Goal: Task Accomplishment & Management: Complete application form

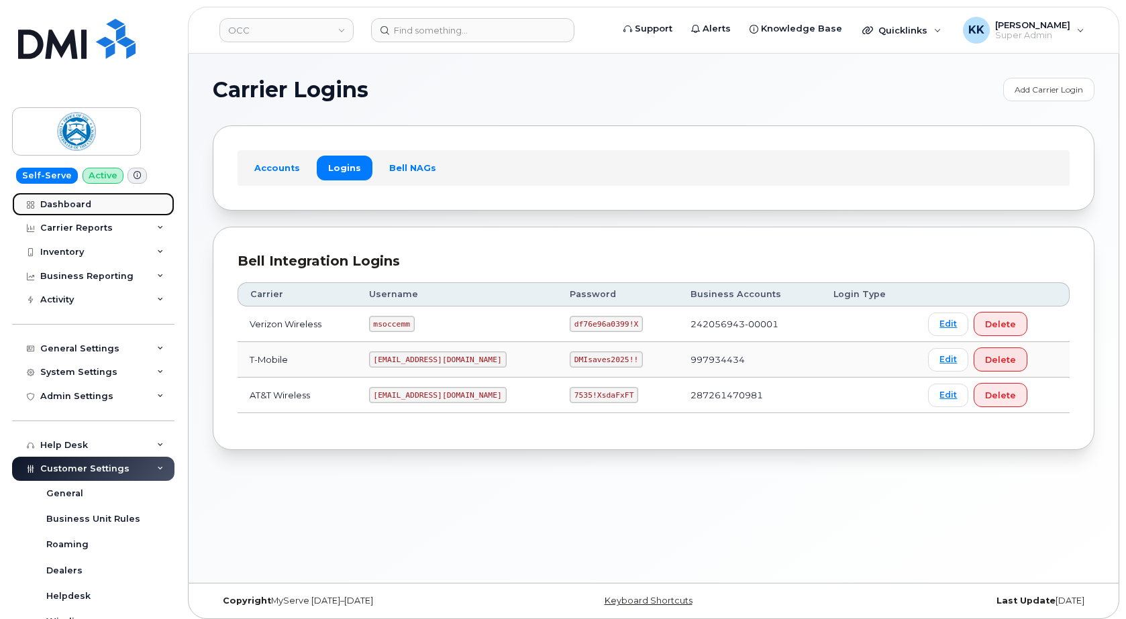
click at [68, 207] on div "Dashboard" at bounding box center [65, 204] width 51 height 11
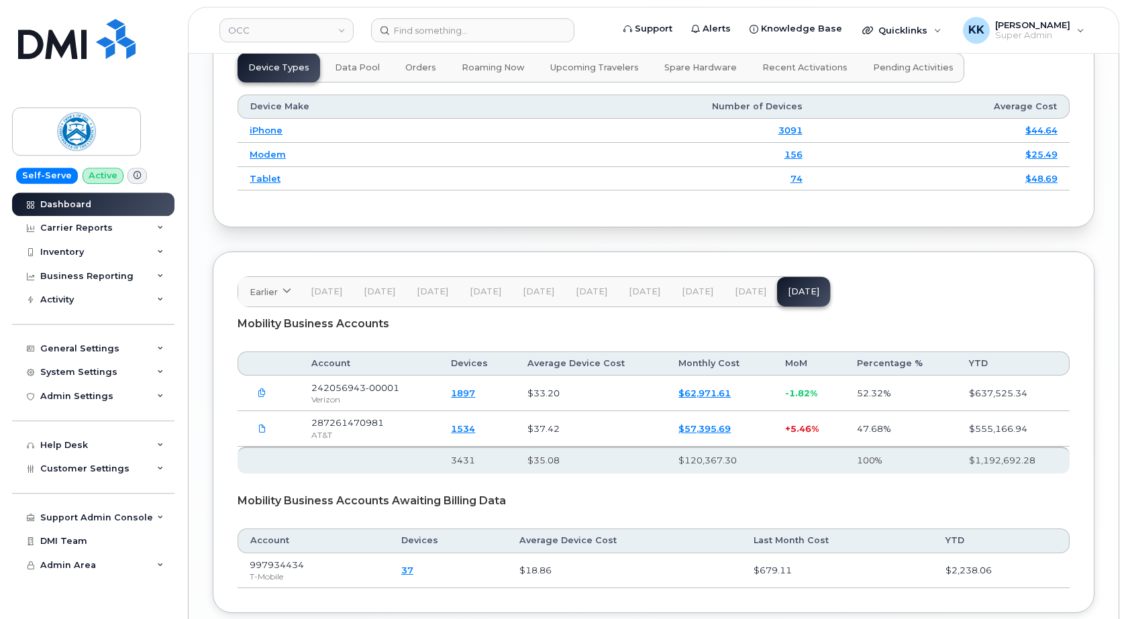
scroll to position [1896, 0]
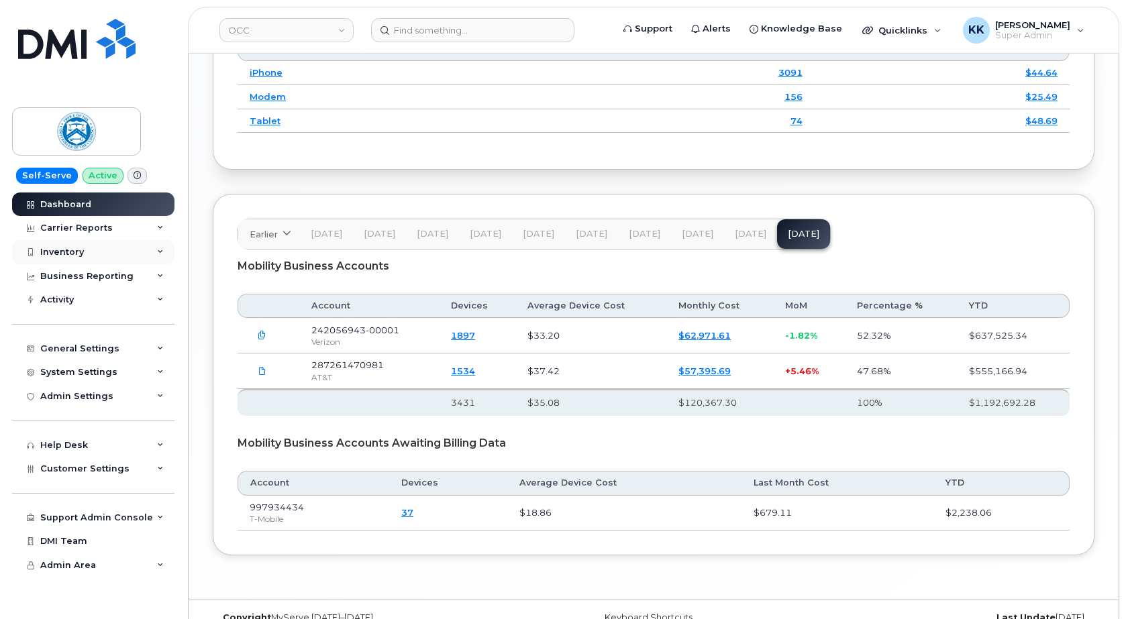
click at [89, 254] on div "Inventory" at bounding box center [93, 252] width 162 height 24
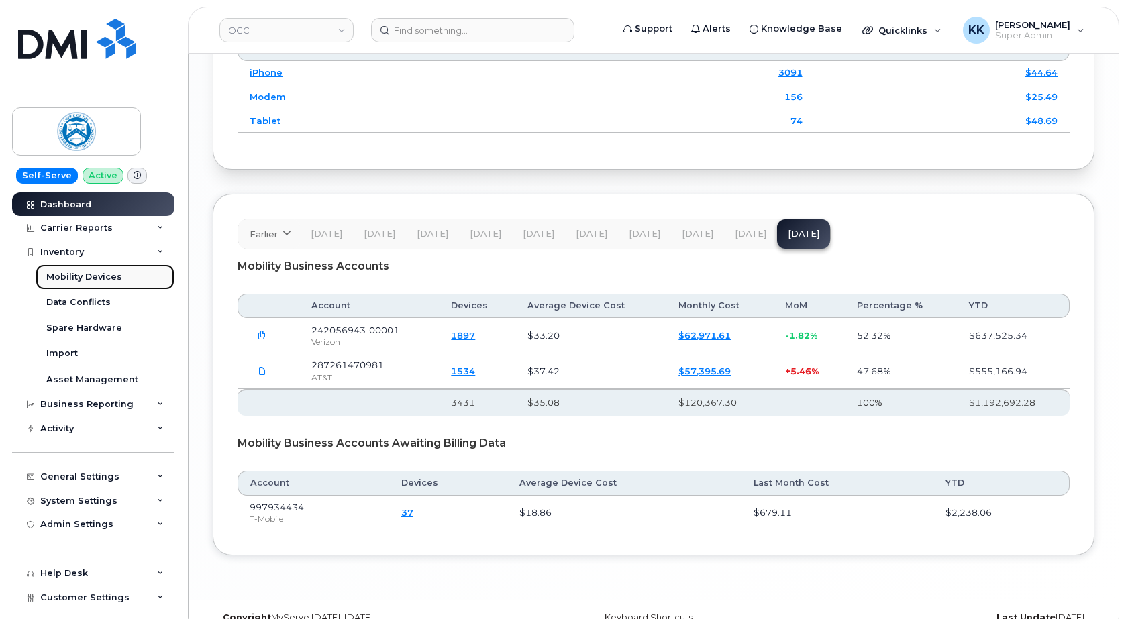
click at [87, 272] on div "Mobility Devices" at bounding box center [84, 277] width 76 height 12
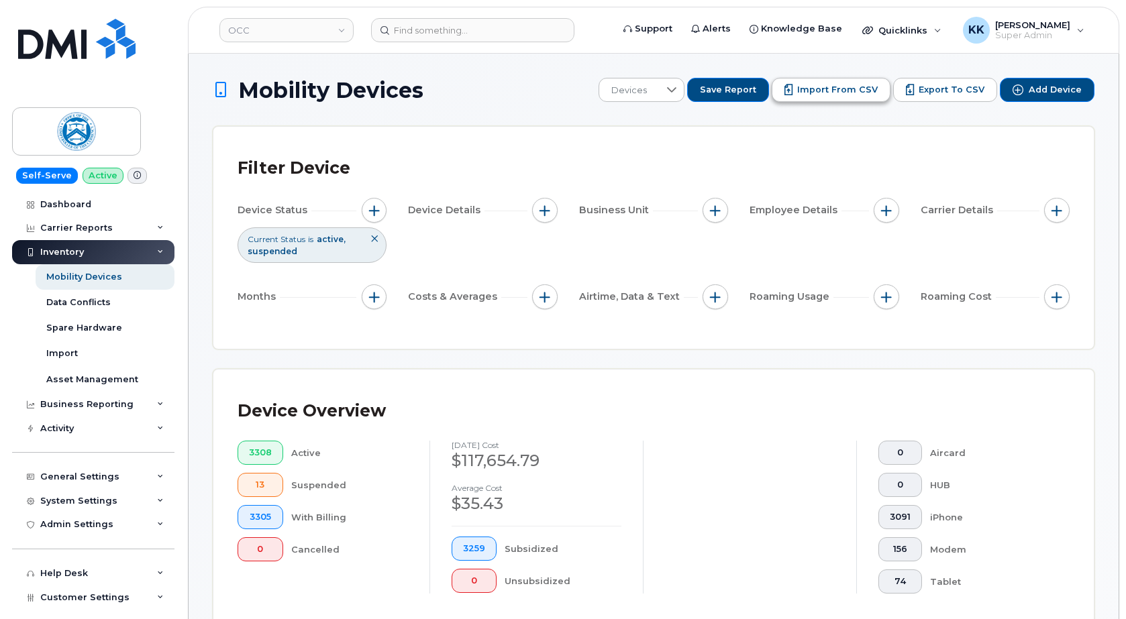
click at [822, 89] on span "Import from CSV" at bounding box center [837, 90] width 80 height 12
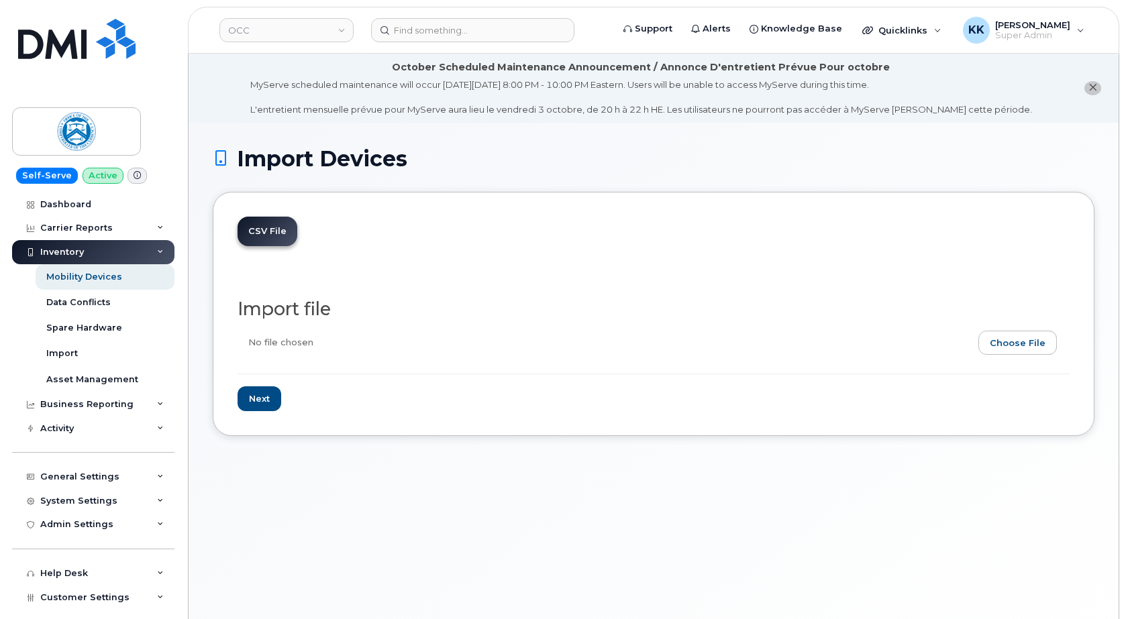
click at [1037, 341] on input "file" at bounding box center [647, 346] width 821 height 31
type input "C:\fakepath\OCC Verizon Inventory September 2025.csv"
click at [262, 395] on input "Next" at bounding box center [259, 398] width 44 height 25
type input "Loading..."
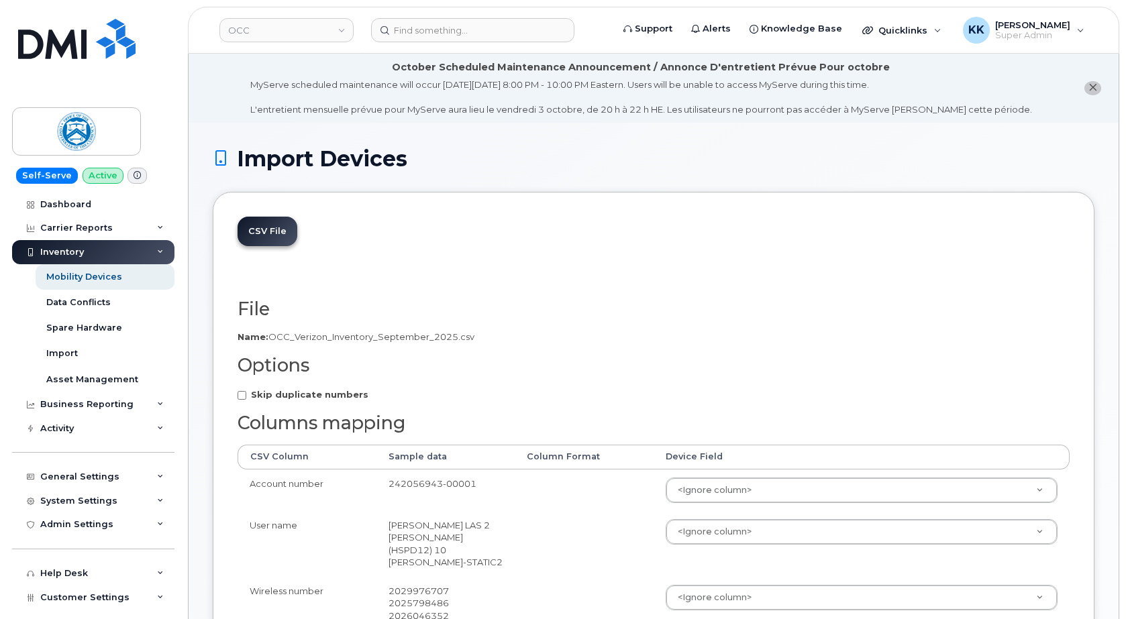
click at [262, 395] on strong "Skip duplicate numbers" at bounding box center [309, 394] width 117 height 11
click at [246, 395] on input "Skip duplicate numbers" at bounding box center [241, 395] width 9 height 9
checkbox input "true"
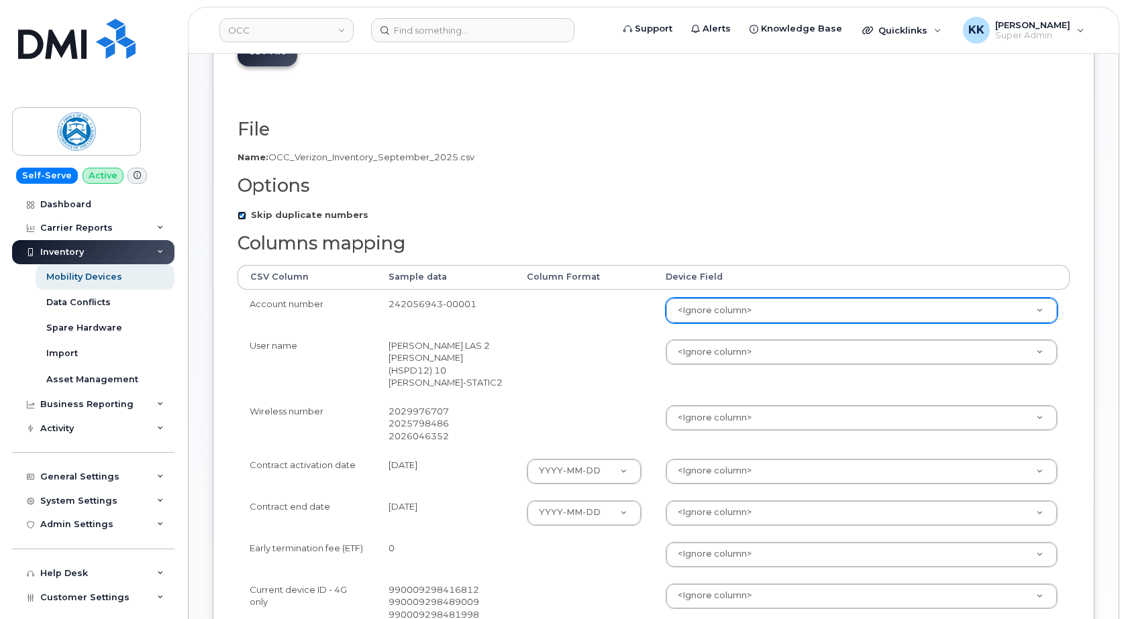
scroll to position [205, 0]
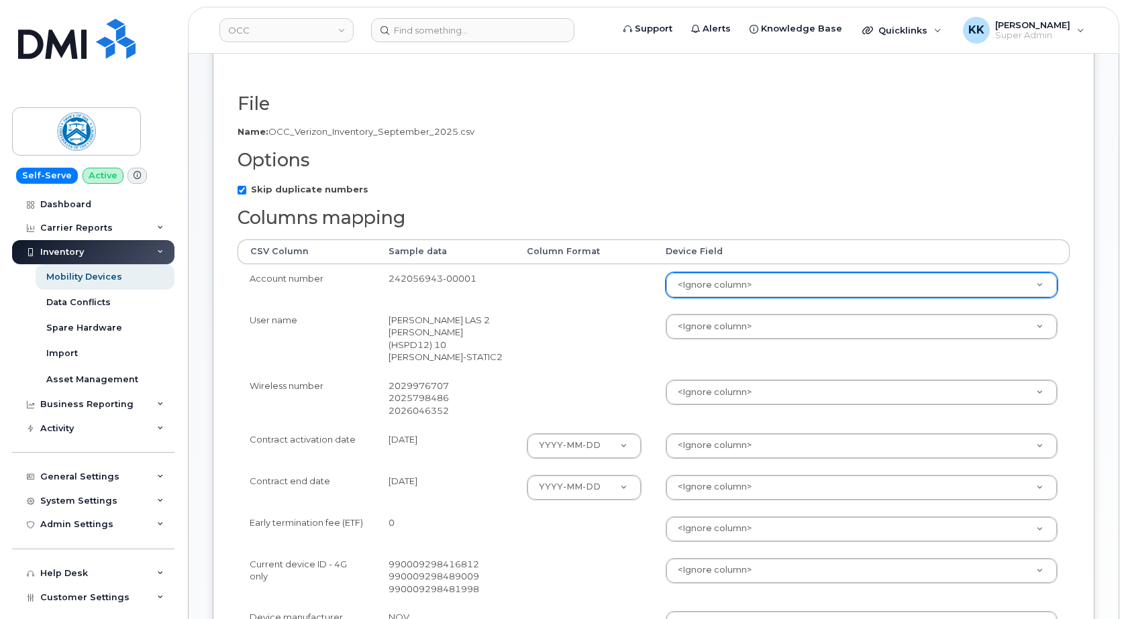
click at [720, 285] on body "OCC Support Alerts Knowledge Base Quicklinks Suspend / Cancel Device Change SIM…" at bounding box center [563, 416] width 1126 height 1243
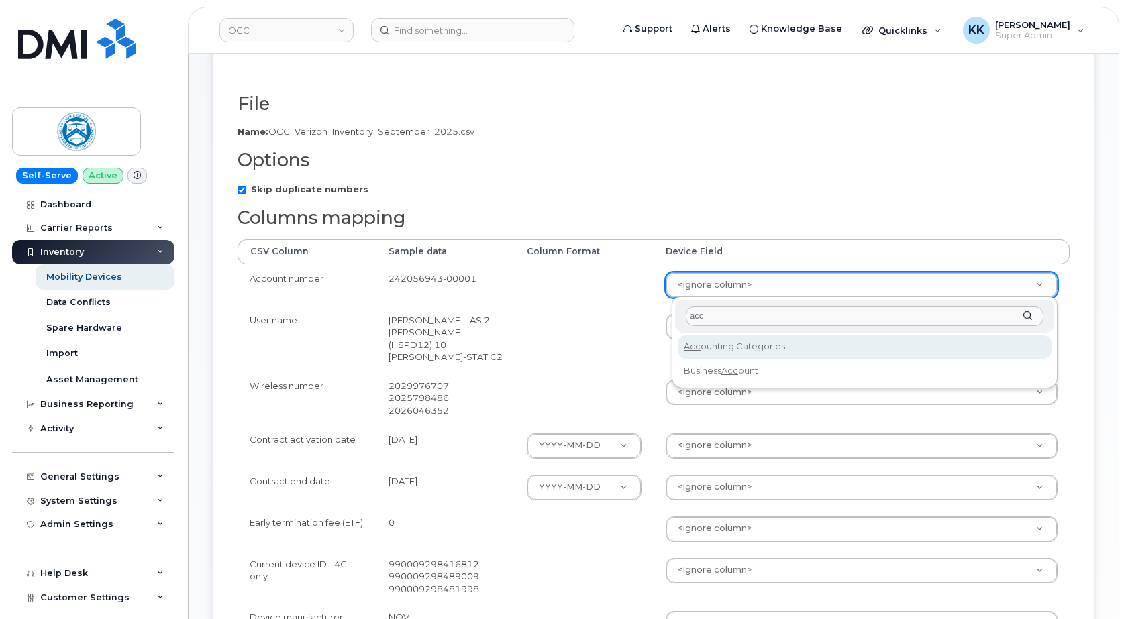
type input "acc"
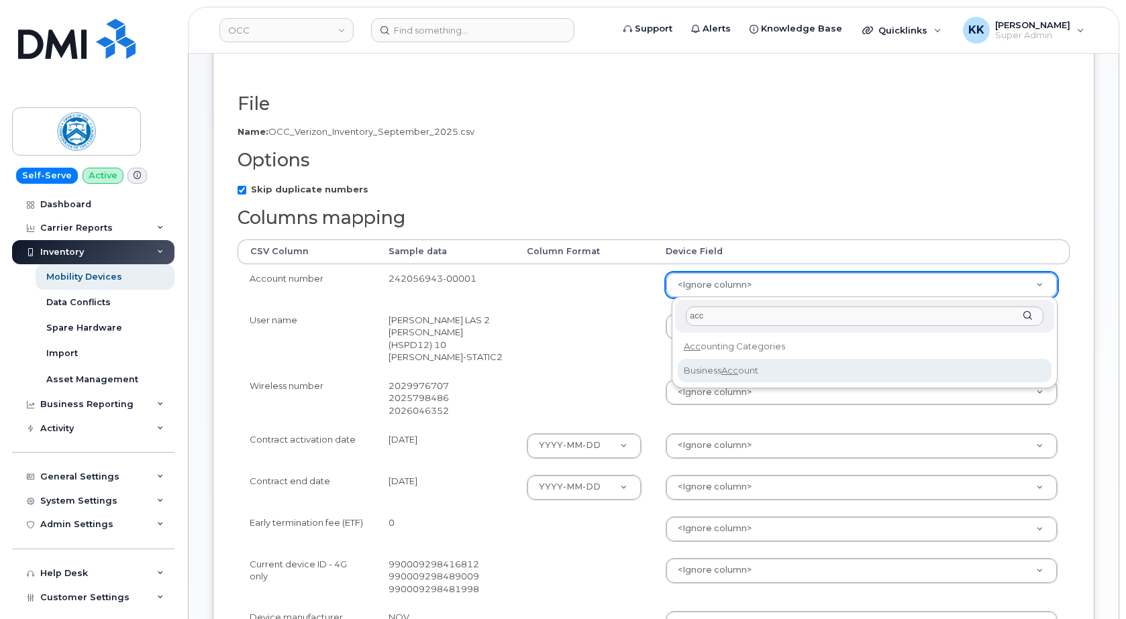
select select "business_account_id"
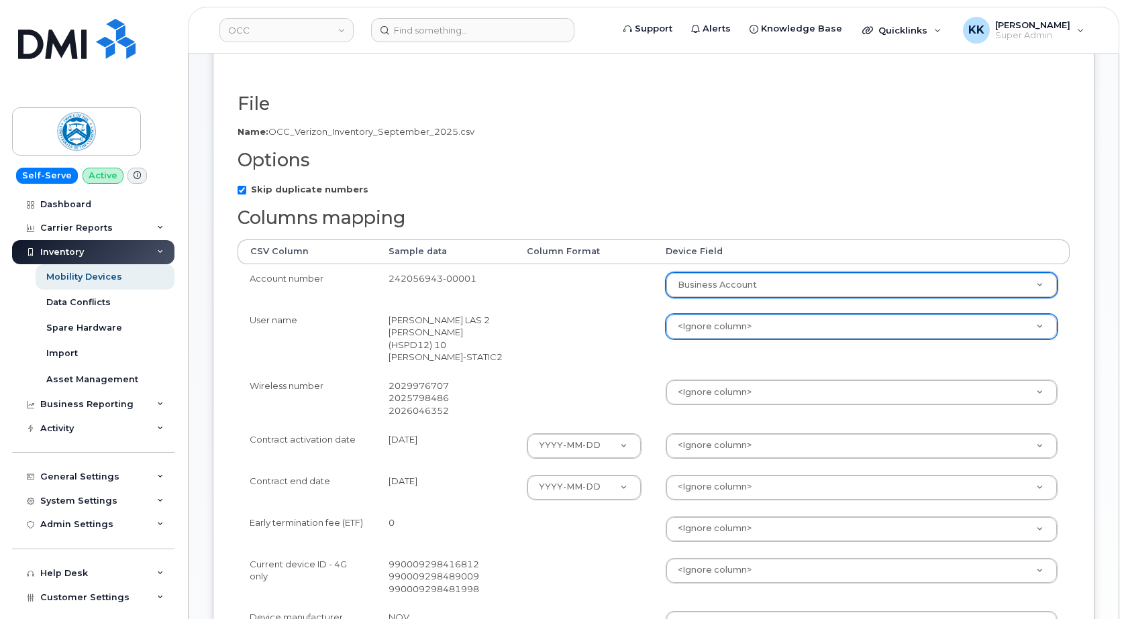
click at [711, 329] on body "OCC Support Alerts Knowledge Base Quicklinks Suspend / Cancel Device Change SIM…" at bounding box center [563, 416] width 1126 height 1243
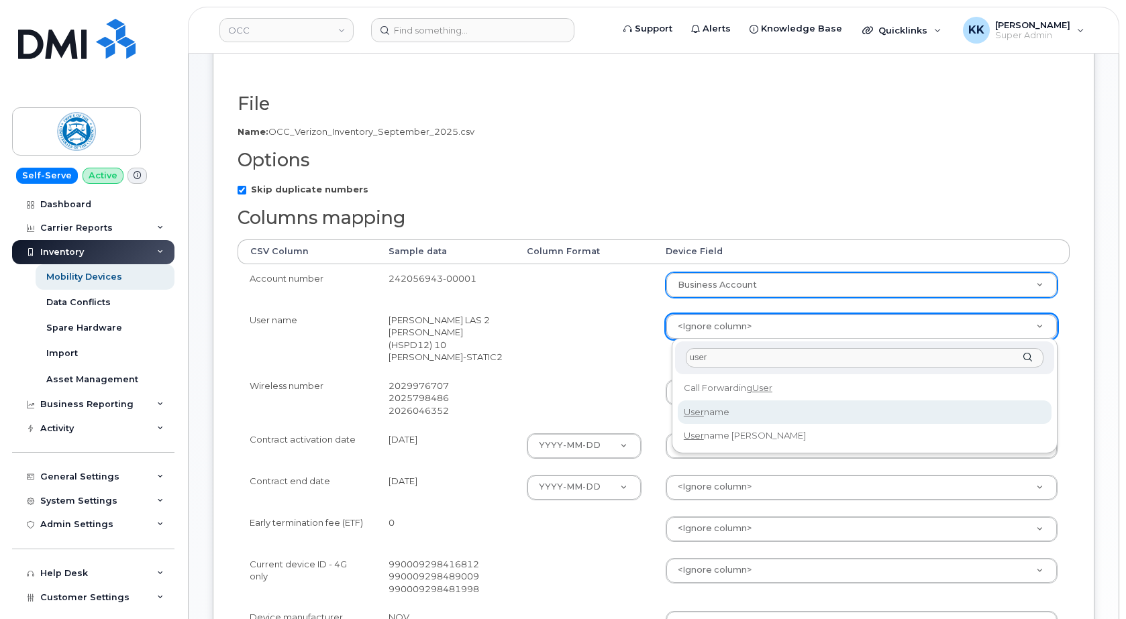
type input "user"
select select "username"
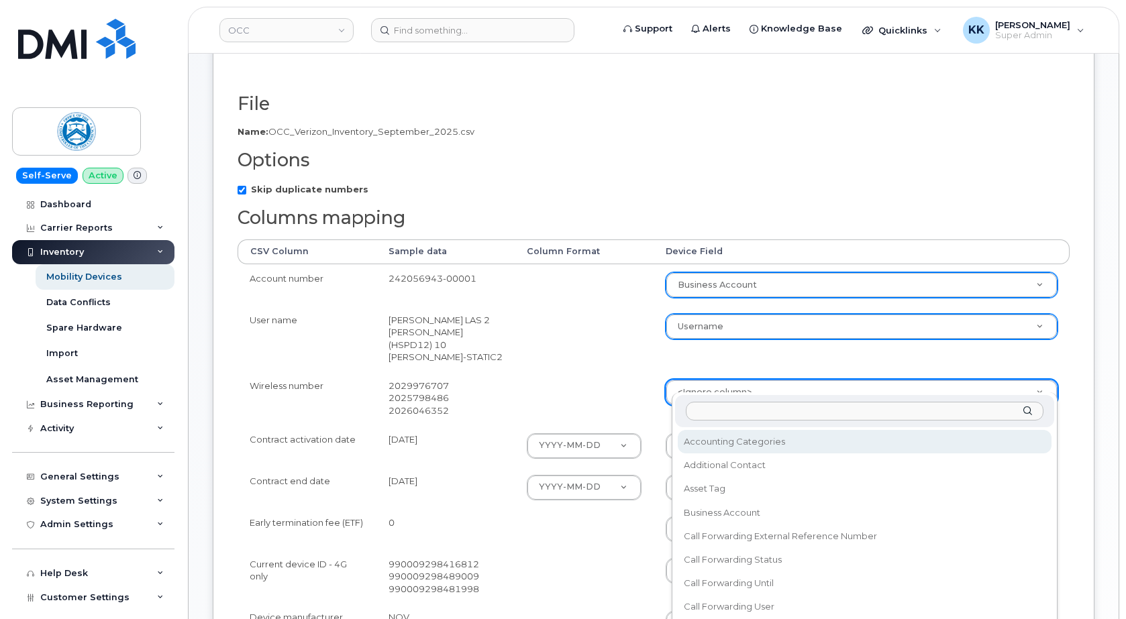
click at [716, 386] on body "OCC Support Alerts Knowledge Base Quicklinks Suspend / Cancel Device Change SIM…" at bounding box center [563, 416] width 1126 height 1243
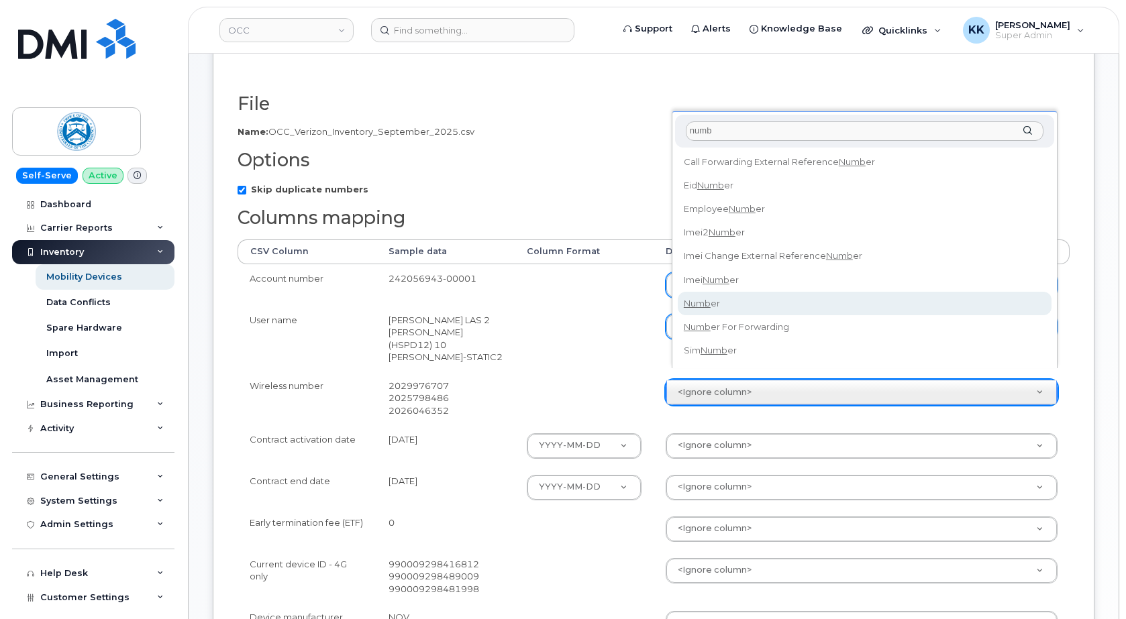
type input "numb"
select select "number"
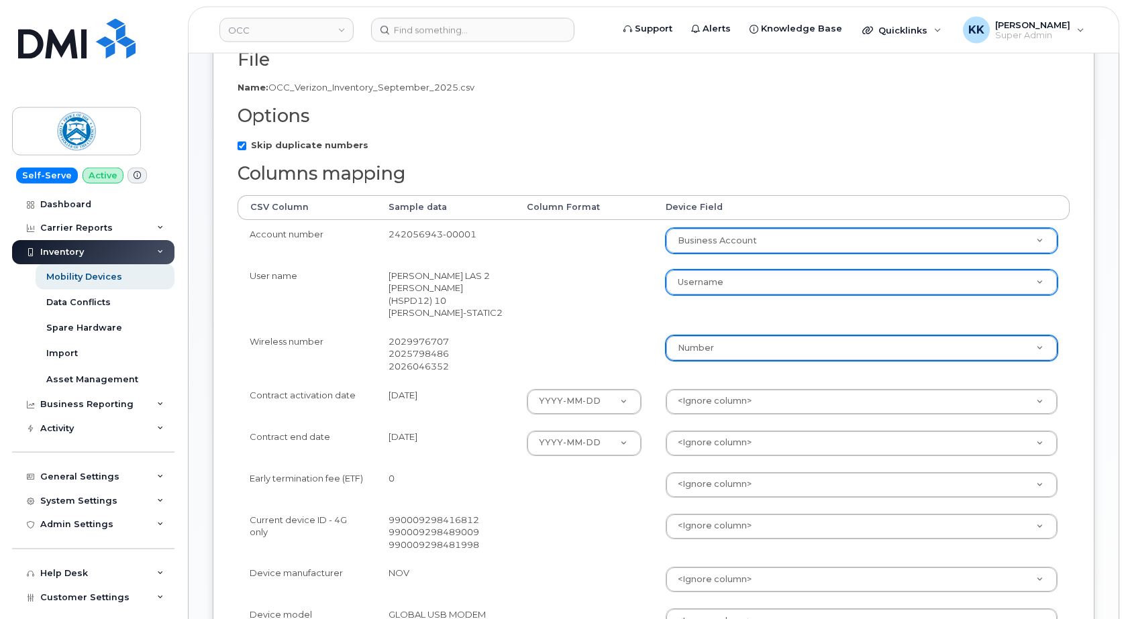
scroll to position [274, 0]
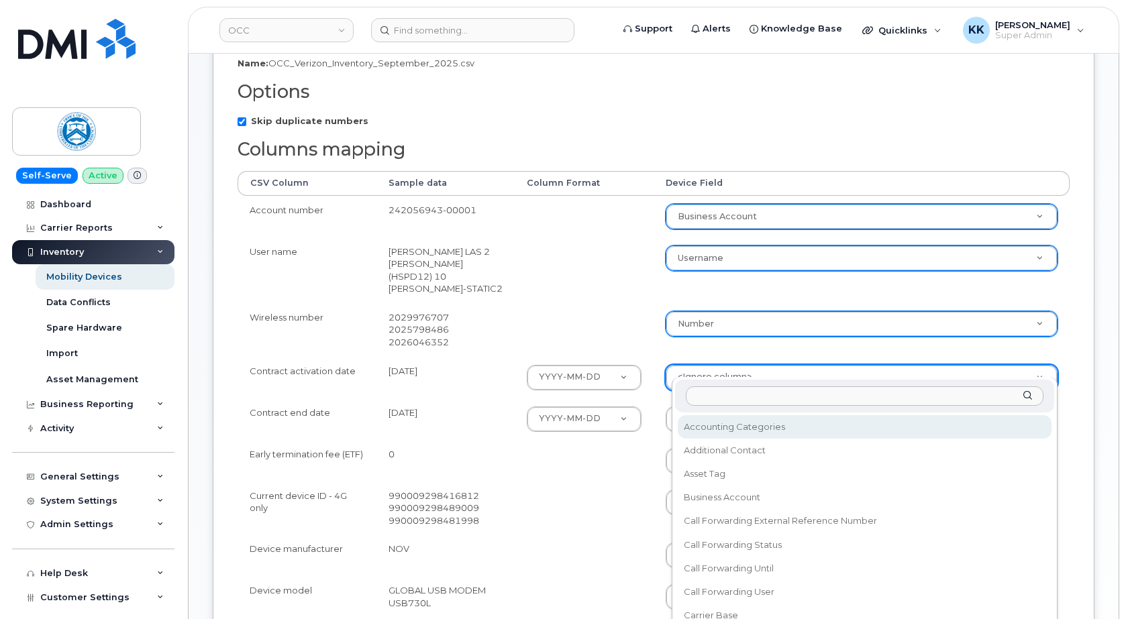
click at [729, 366] on body "OCC Support Alerts Knowledge Base Quicklinks Suspend / Cancel Device Change SIM…" at bounding box center [563, 347] width 1126 height 1243
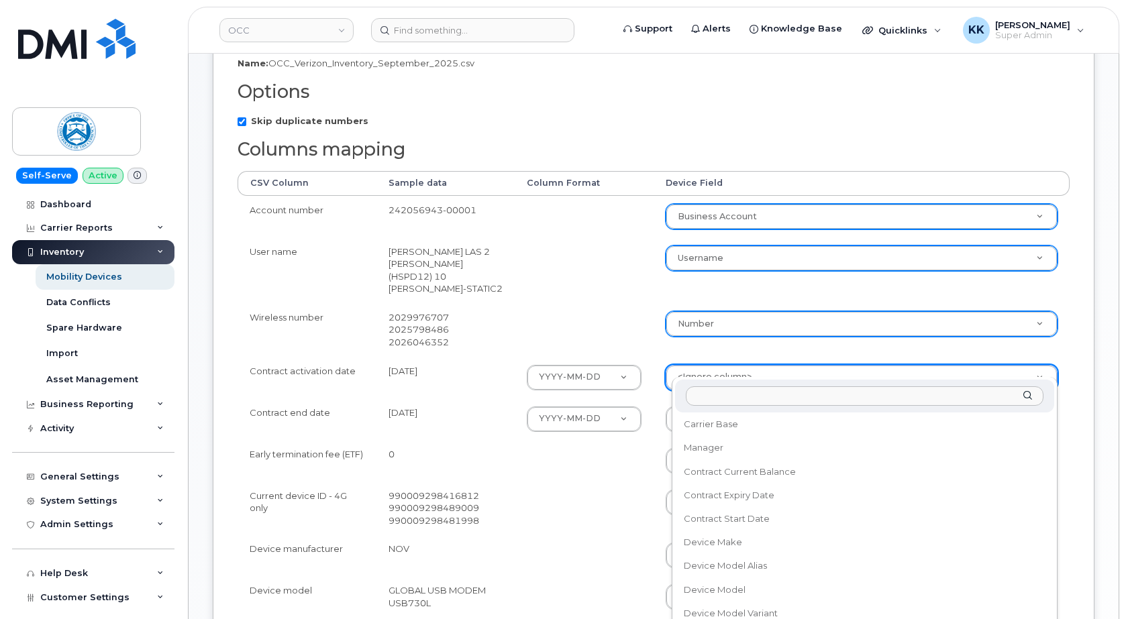
scroll to position [193, 0]
select select "contract_start_date"
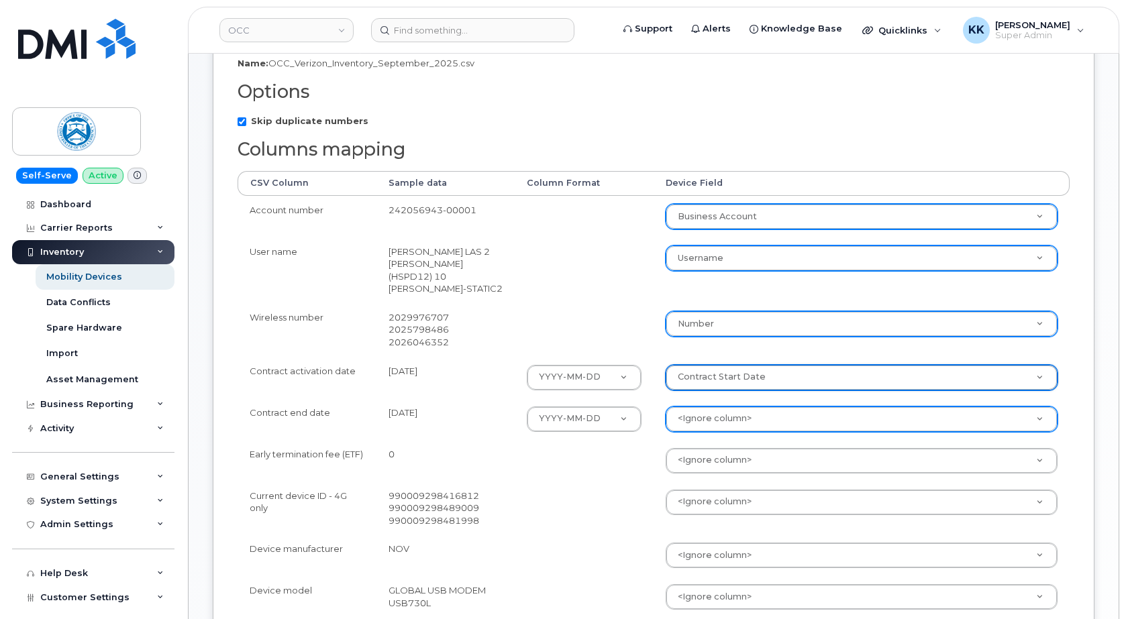
click at [718, 406] on body "OCC Support Alerts Knowledge Base Quicklinks Suspend / Cancel Device Change SIM…" at bounding box center [563, 347] width 1126 height 1243
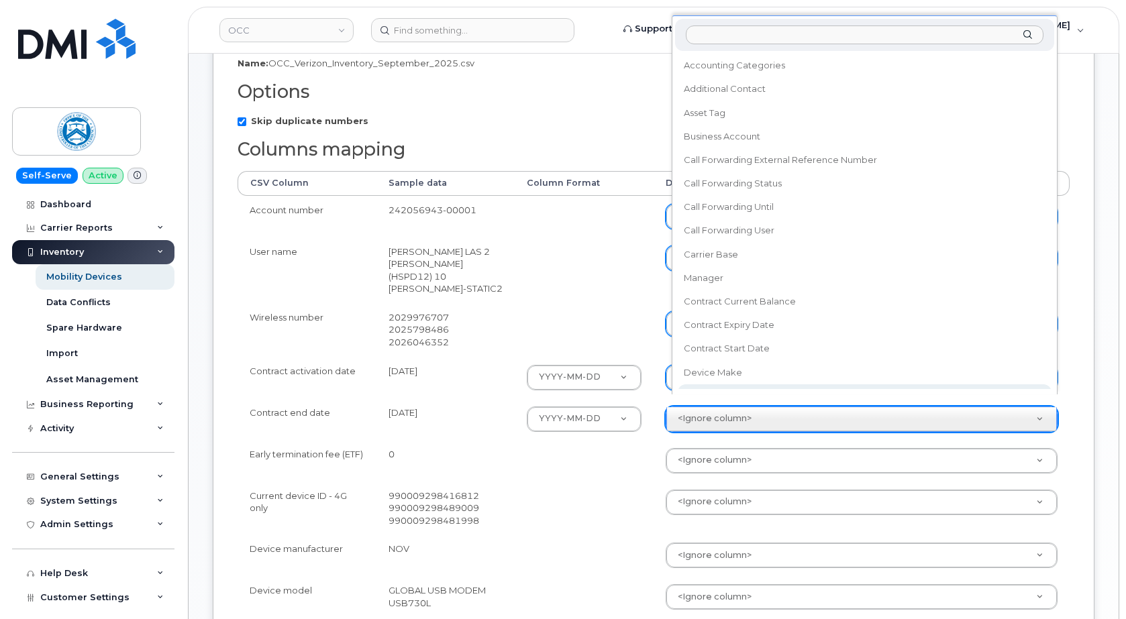
scroll to position [12, 0]
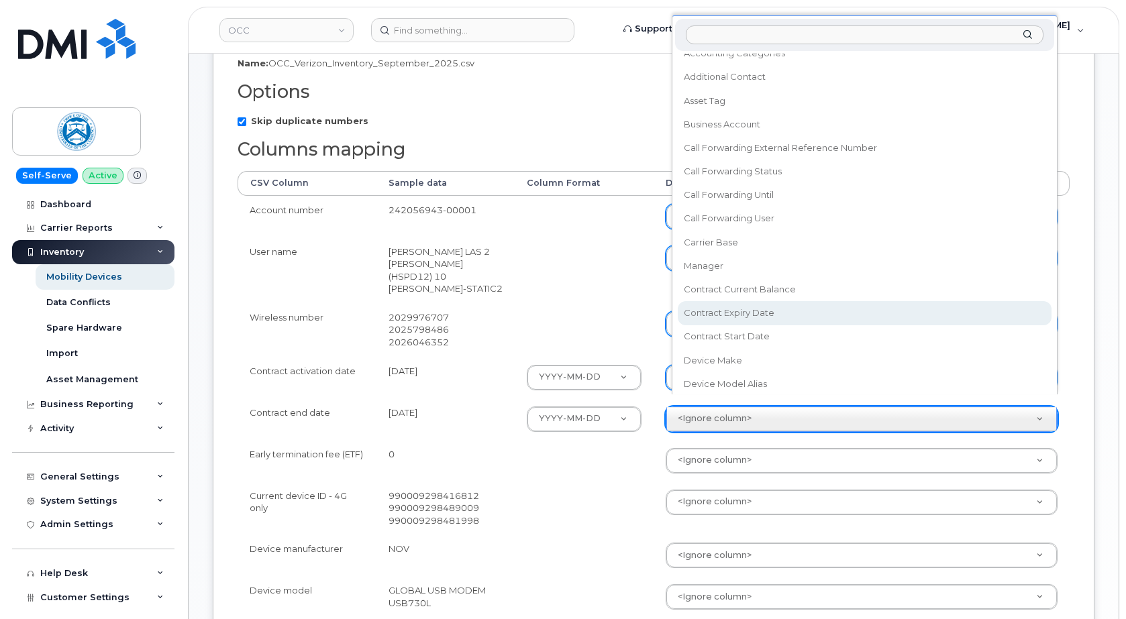
select select "contract_expiry_date"
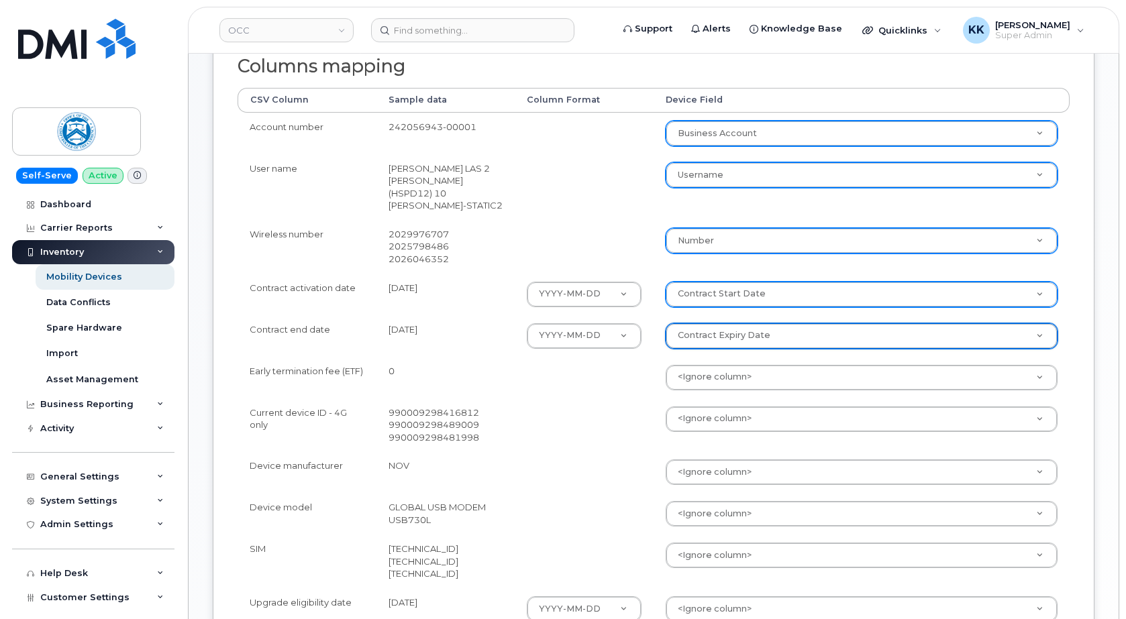
scroll to position [411, 0]
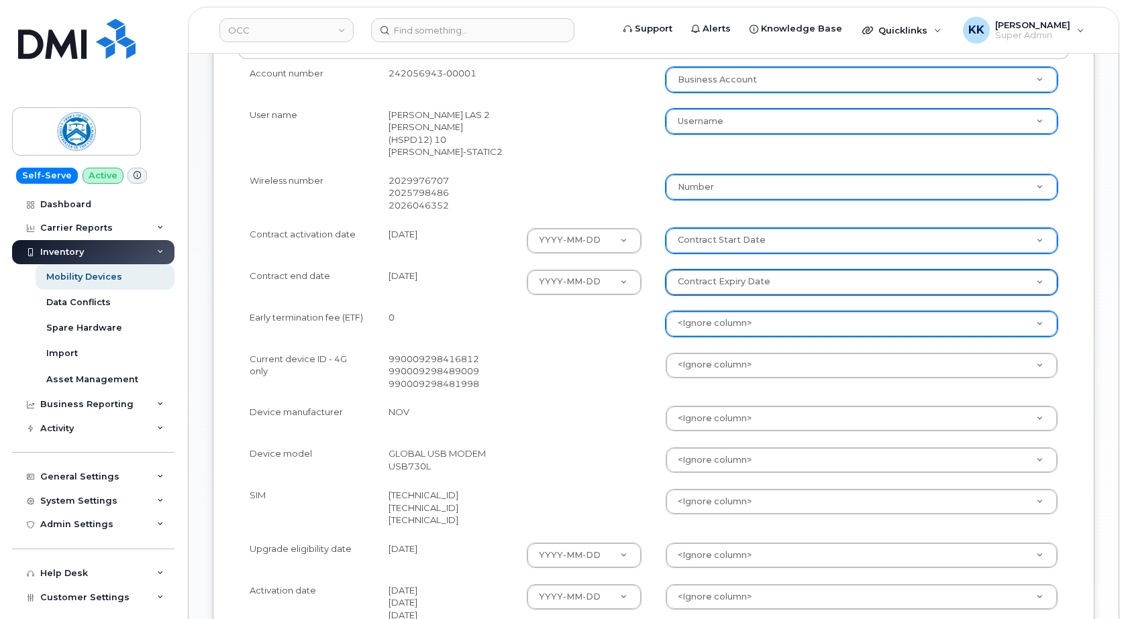
click at [727, 322] on body "OCC Support Alerts Knowledge Base Quicklinks Suspend / Cancel Device Change SIM…" at bounding box center [563, 210] width 1126 height 1243
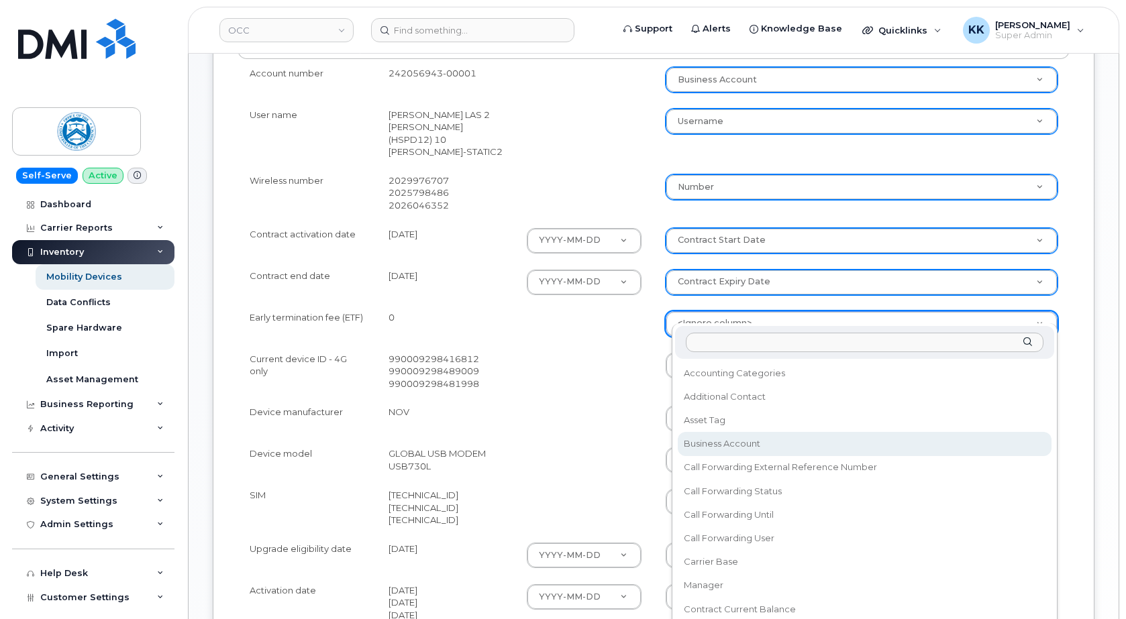
scroll to position [64, 0]
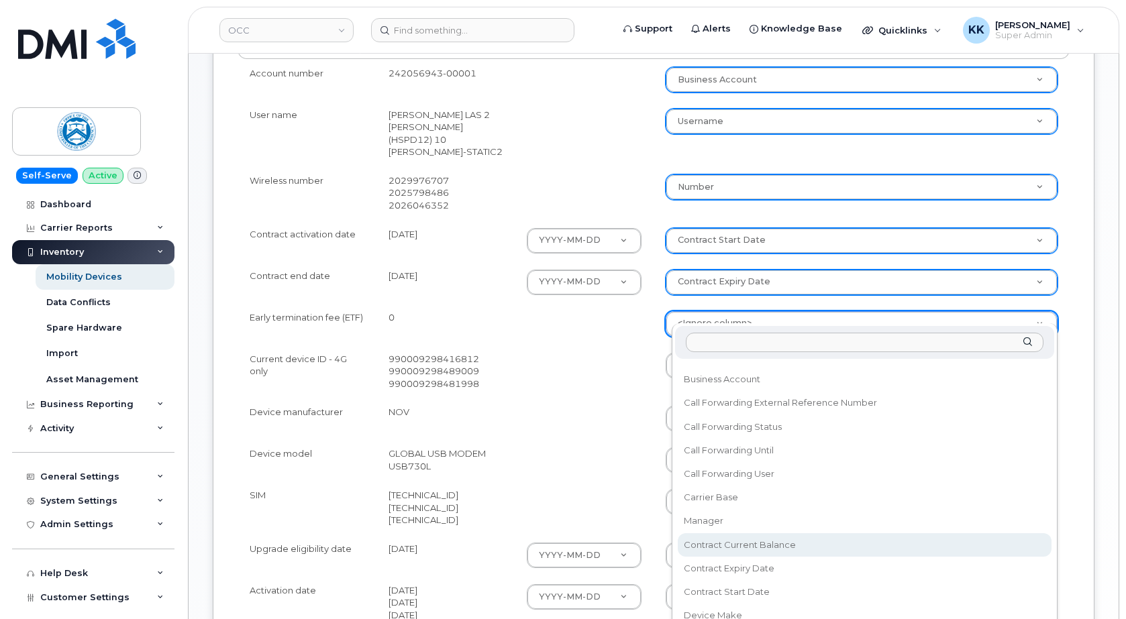
select select "contract_current_balance"
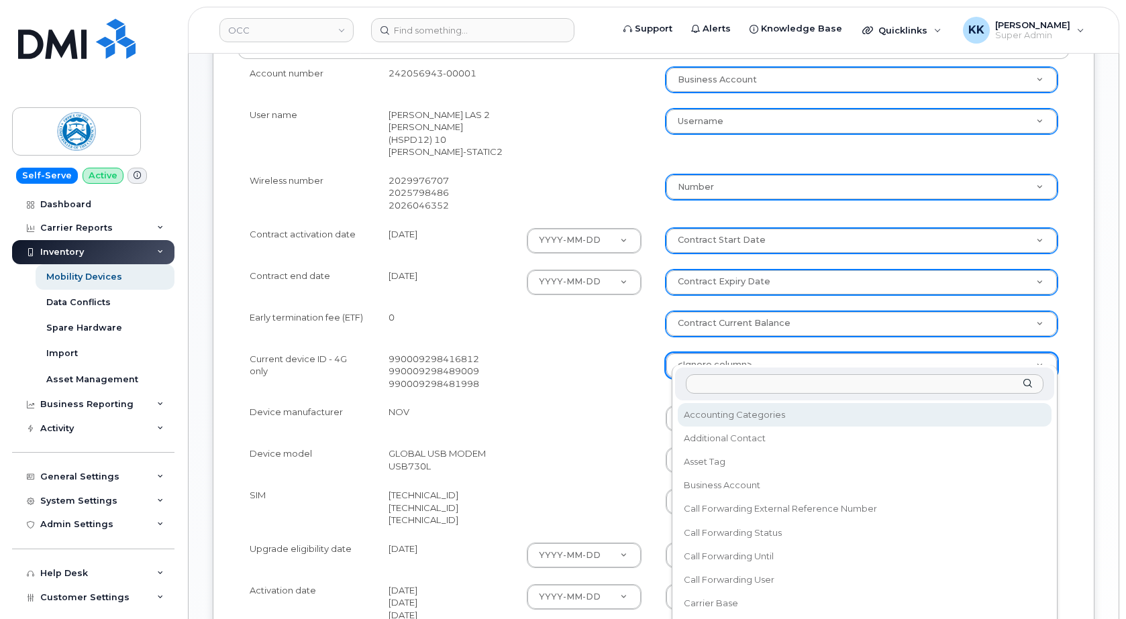
click at [700, 342] on body "OCC Support Alerts Knowledge Base Quicklinks Suspend / Cancel Device Change SIM…" at bounding box center [563, 210] width 1126 height 1243
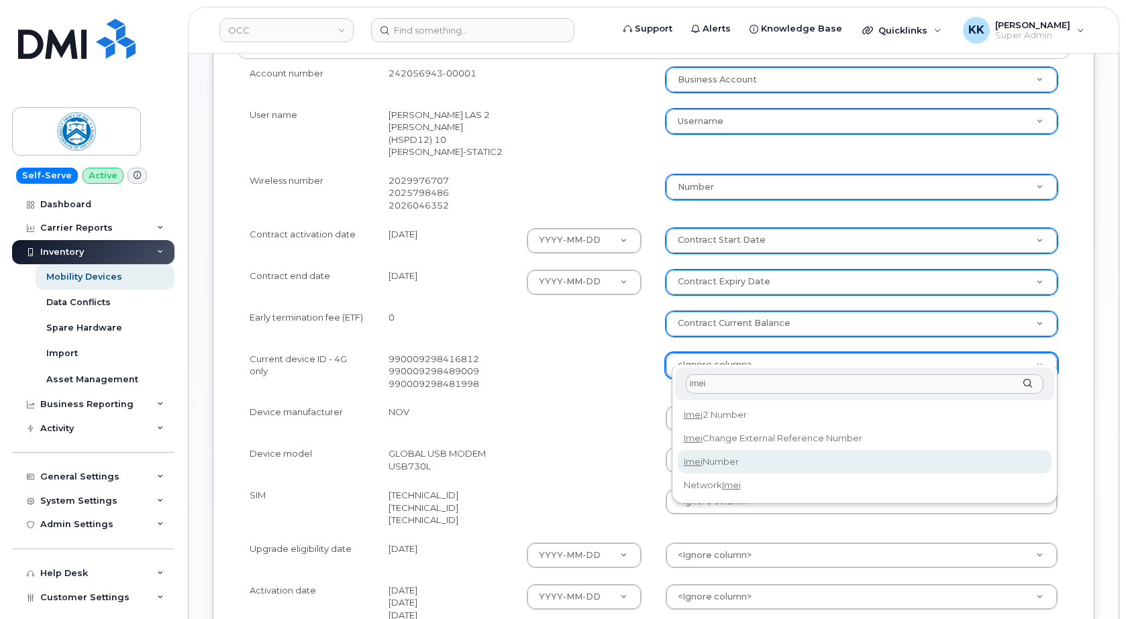
type input "imei"
select select "imei_number"
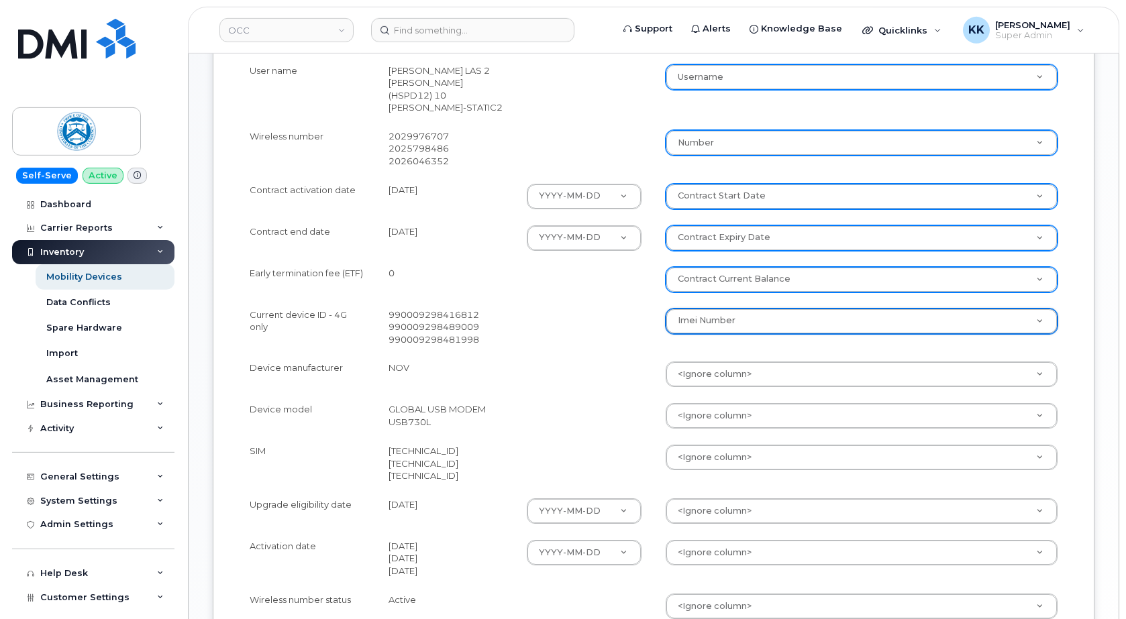
scroll to position [547, 0]
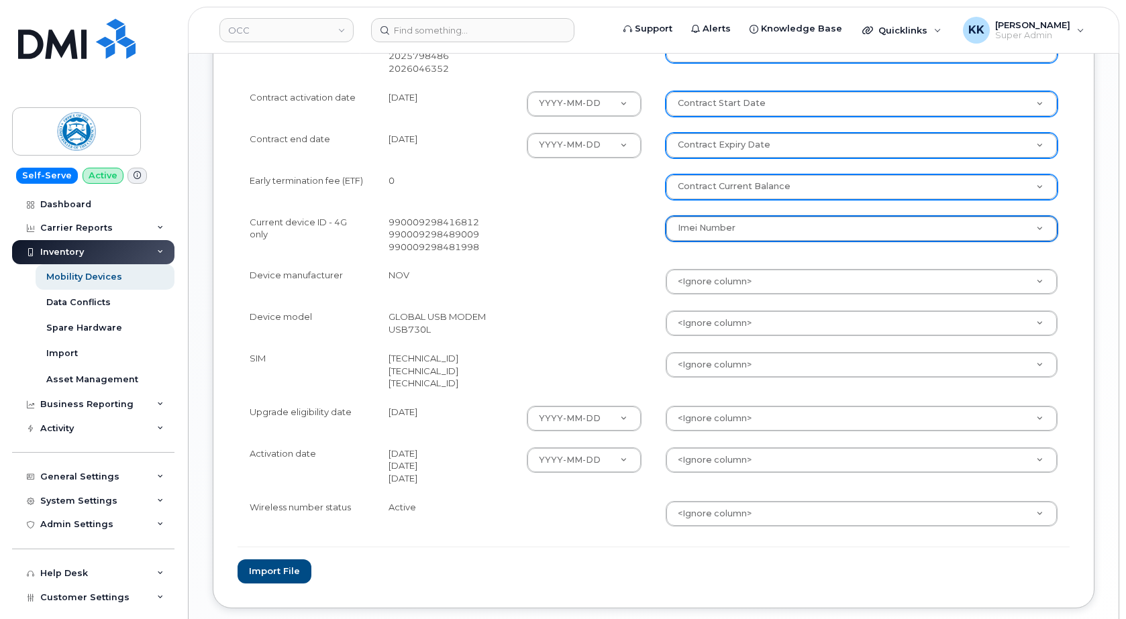
click at [712, 264] on body "OCC Support Alerts Knowledge Base Quicklinks Suspend / Cancel Device Change SIM…" at bounding box center [563, 74] width 1126 height 1243
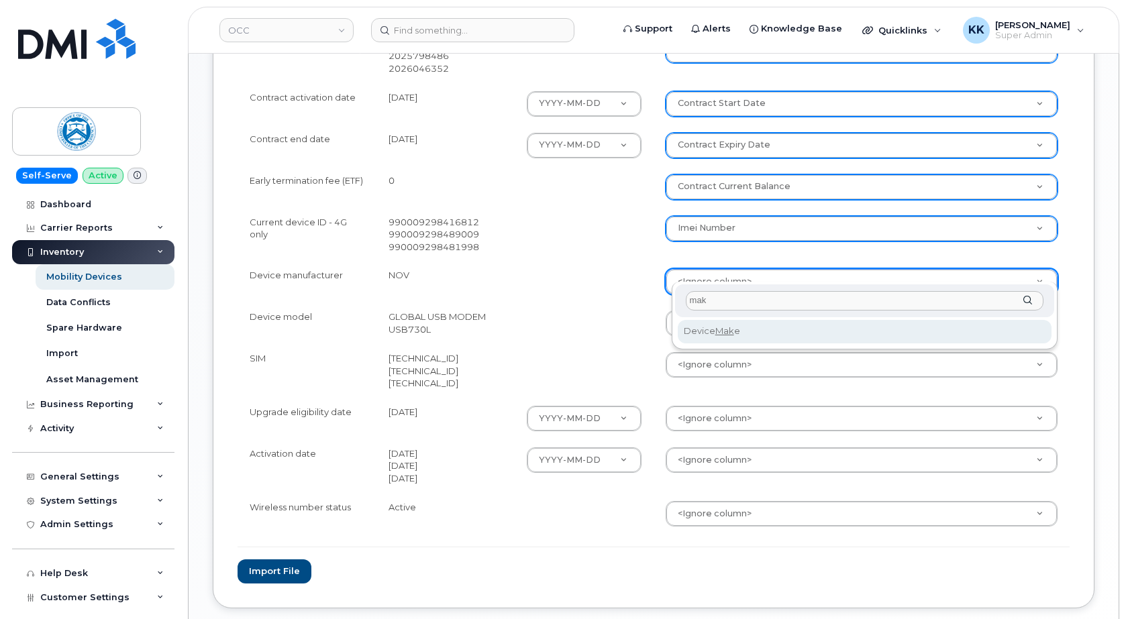
type input "mak"
select select "device_make_id"
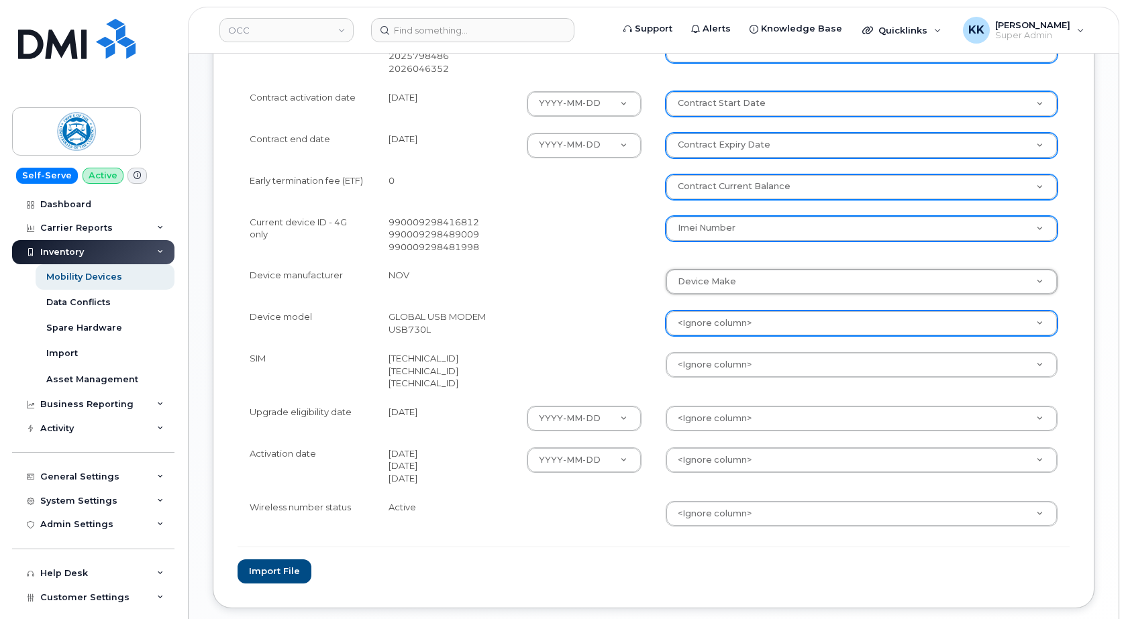
click at [721, 314] on body "OCC Support Alerts Knowledge Base Quicklinks Suspend / Cancel Device Change SIM…" at bounding box center [563, 74] width 1126 height 1243
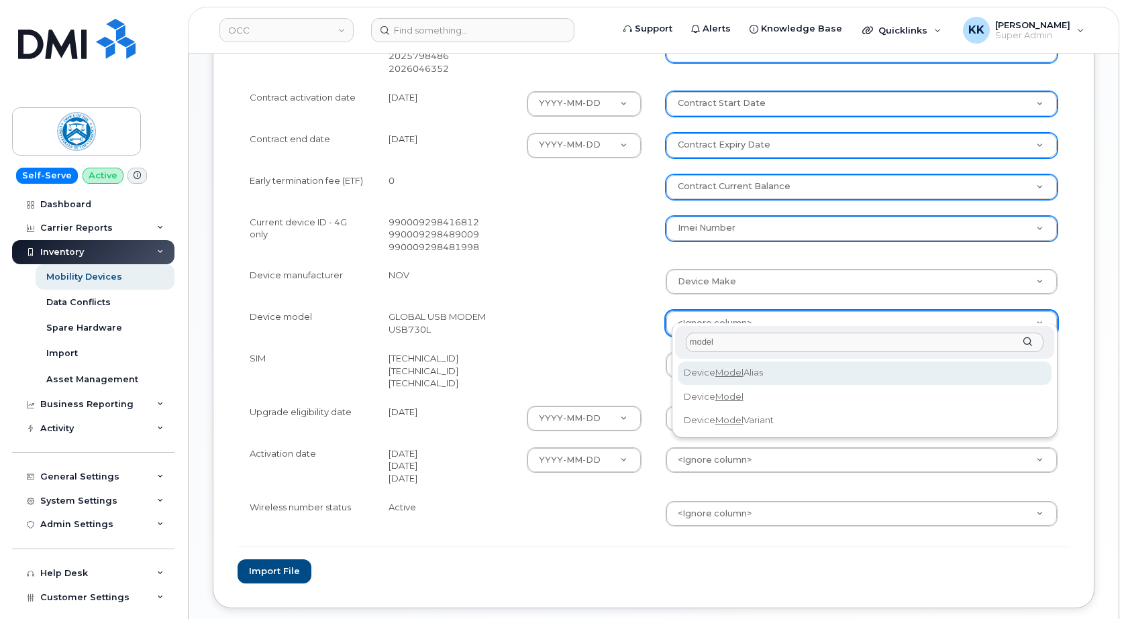
type input "model"
select select "device_model_alias"
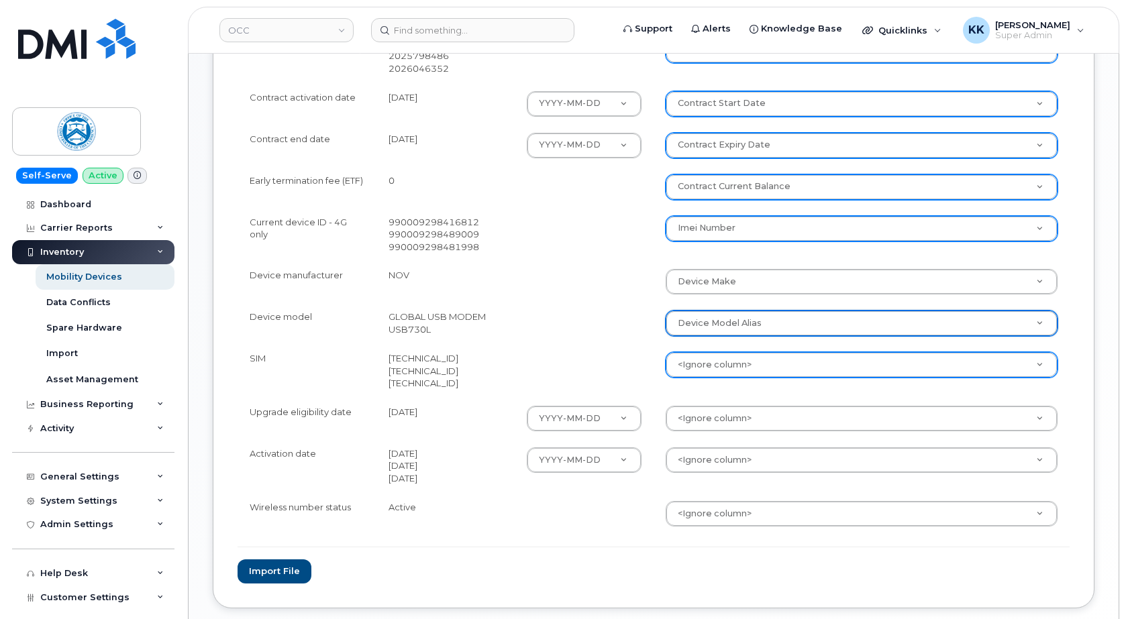
click at [708, 352] on body "OCC Support Alerts Knowledge Base Quicklinks Suspend / Cancel Device Change SIM…" at bounding box center [563, 74] width 1126 height 1243
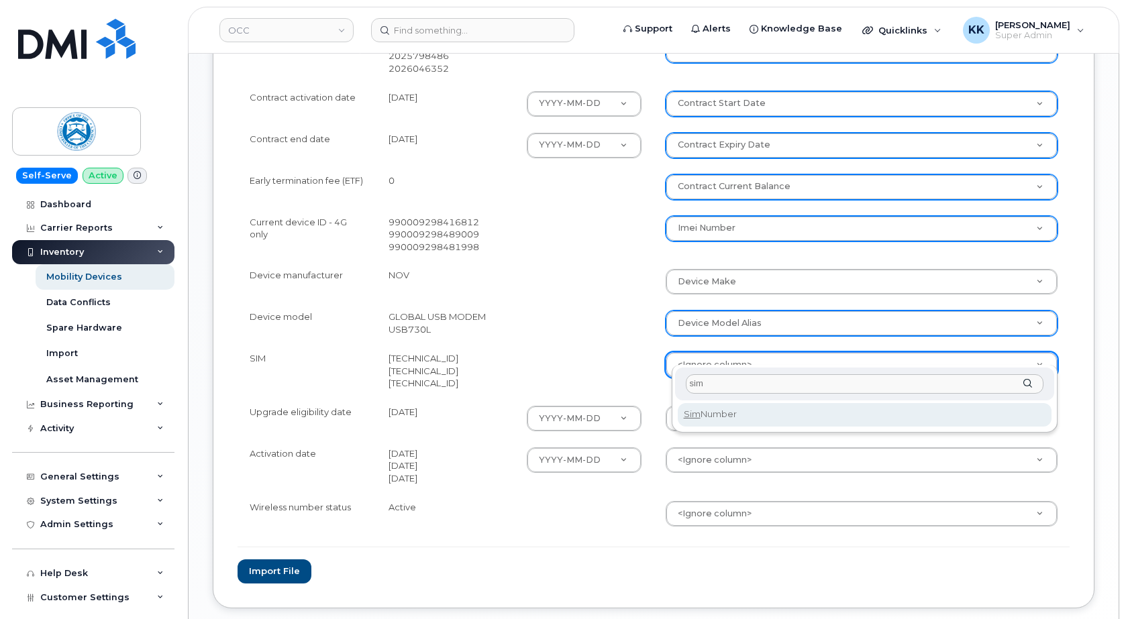
type input "sim"
select select "sim_number"
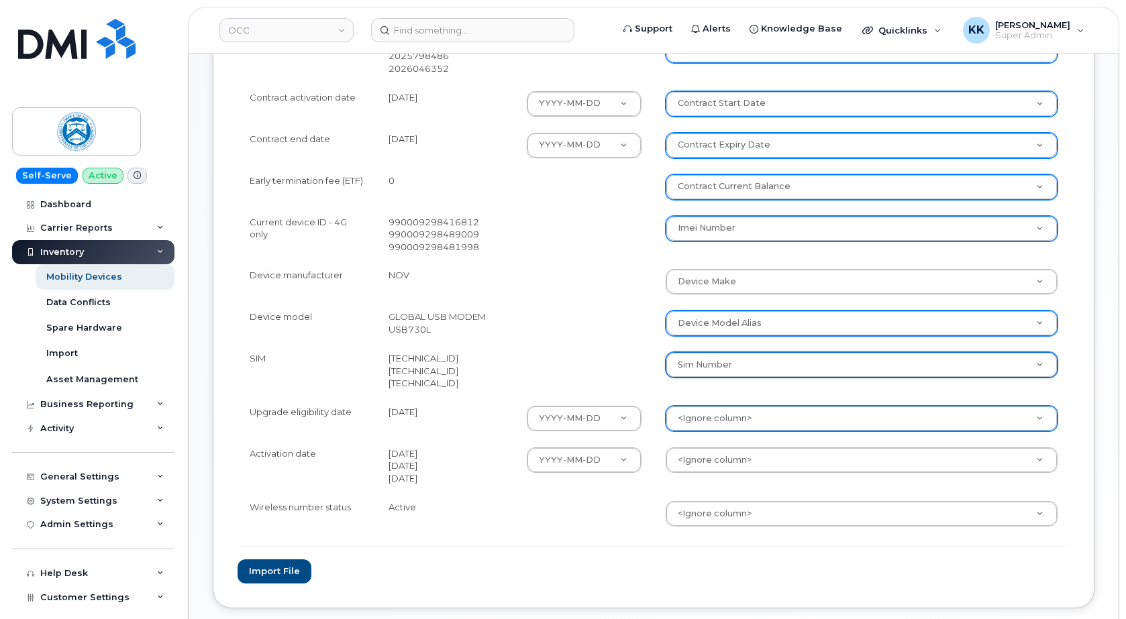
click at [710, 399] on body "OCC Support Alerts Knowledge Base Quicklinks Suspend / Cancel Device Change SIM…" at bounding box center [563, 74] width 1126 height 1243
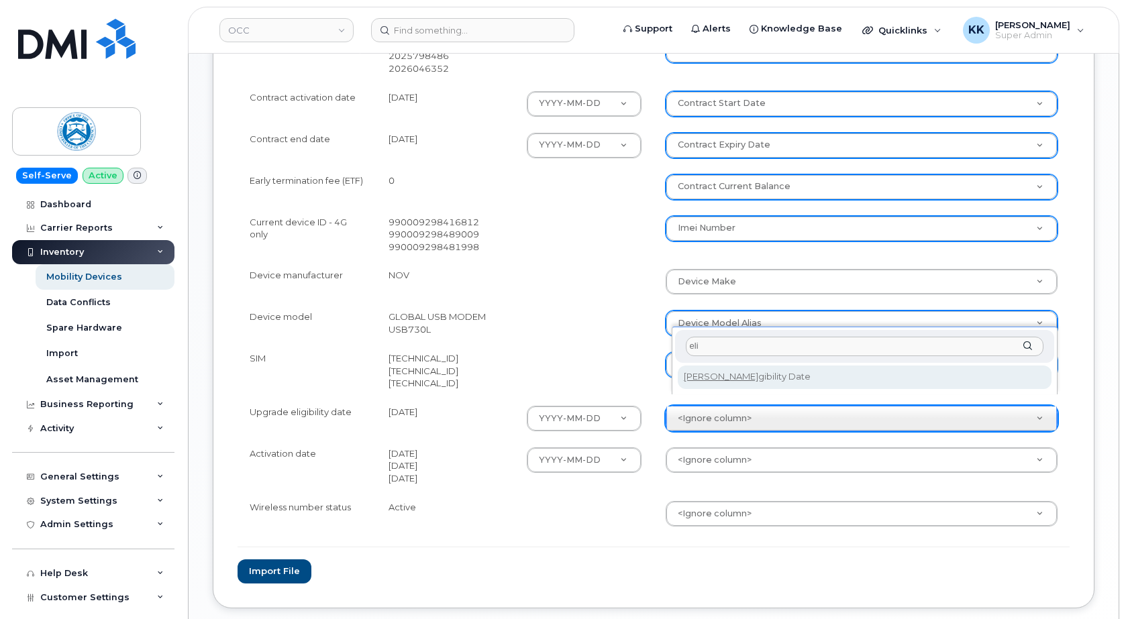
type input "eli"
select select "eligibility_date"
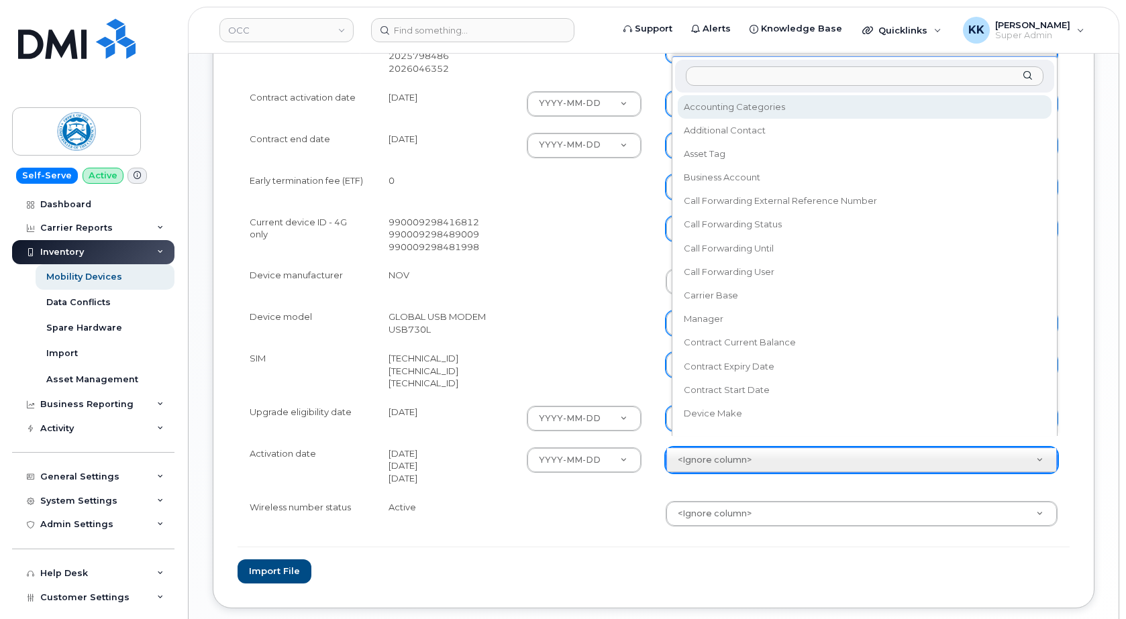
click at [709, 445] on body "OCC Support Alerts Knowledge Base Quicklinks Suspend / Cancel Device Change SIM…" at bounding box center [563, 74] width 1126 height 1243
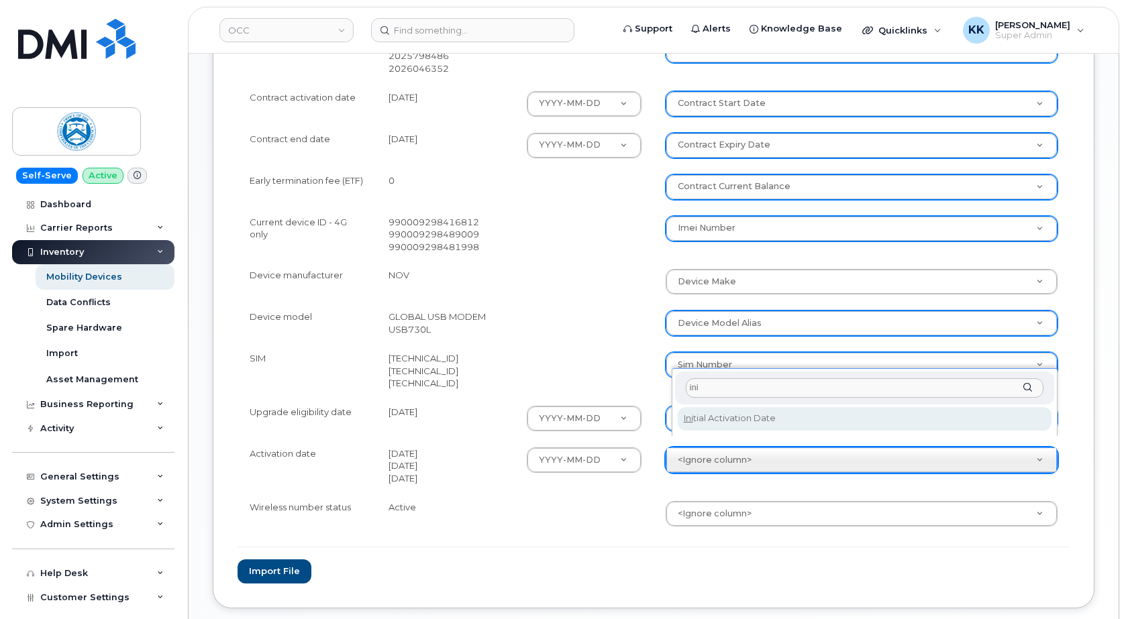
type input "ini"
select select "initial_activation_date"
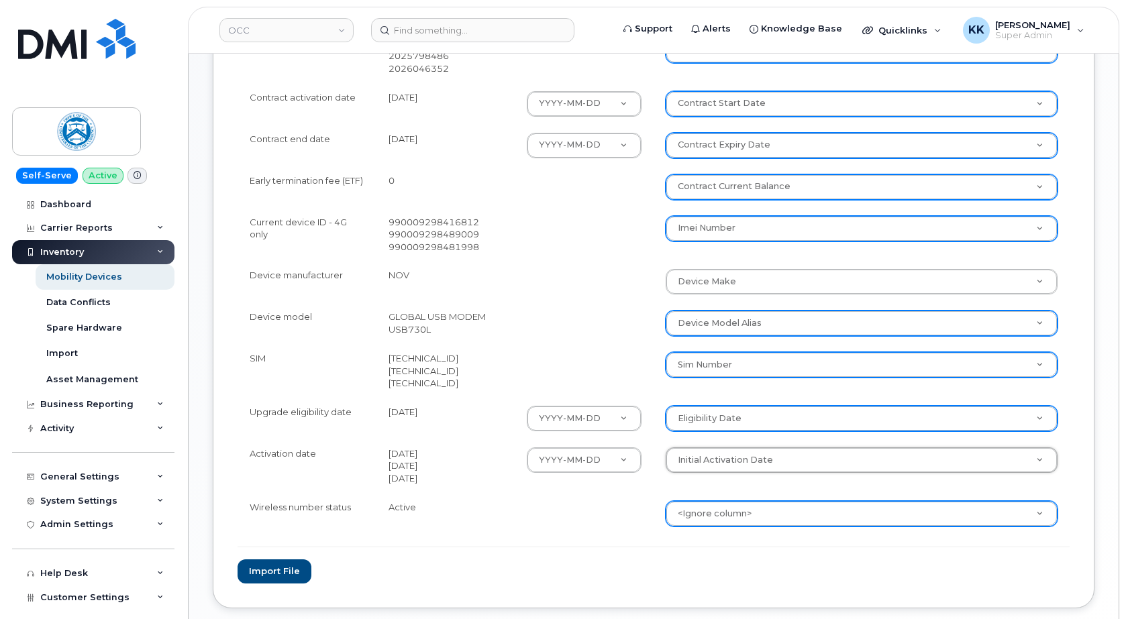
click at [708, 502] on body "OCC Support Alerts Knowledge Base Quicklinks Suspend / Cancel Device Change SIM…" at bounding box center [563, 74] width 1126 height 1243
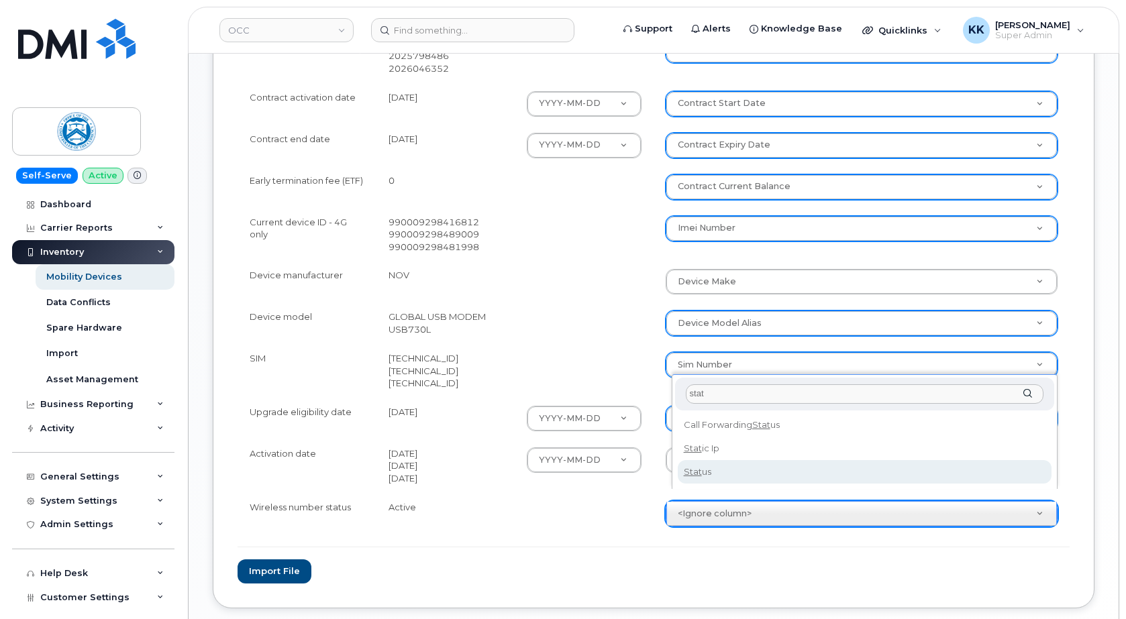
type input "stat"
select select "status"
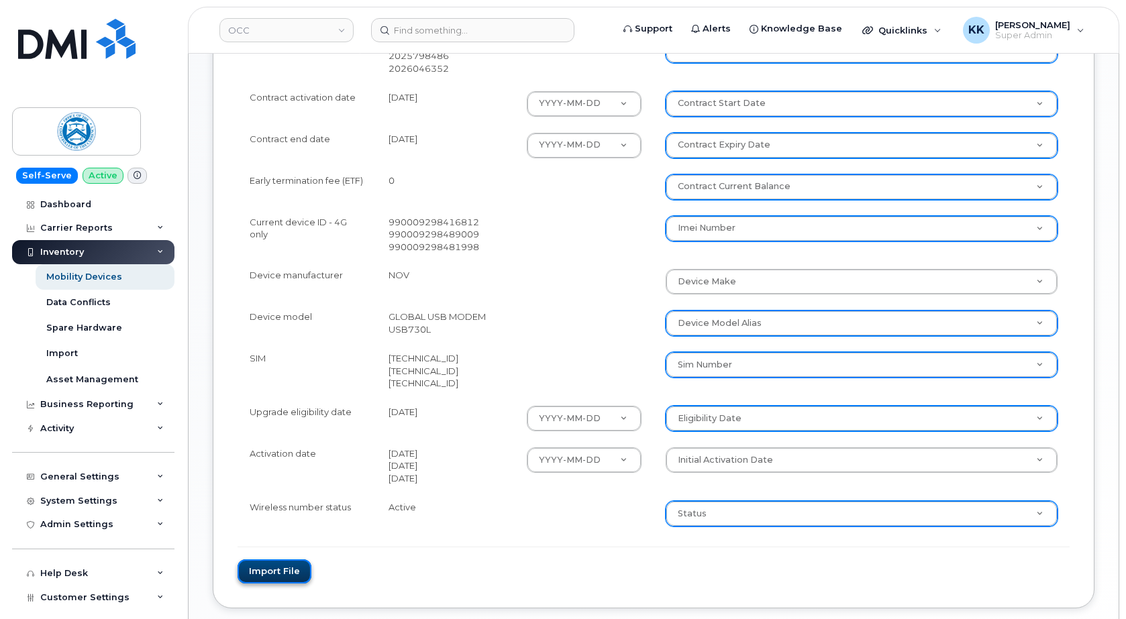
click at [289, 559] on button "Import file" at bounding box center [274, 571] width 74 height 25
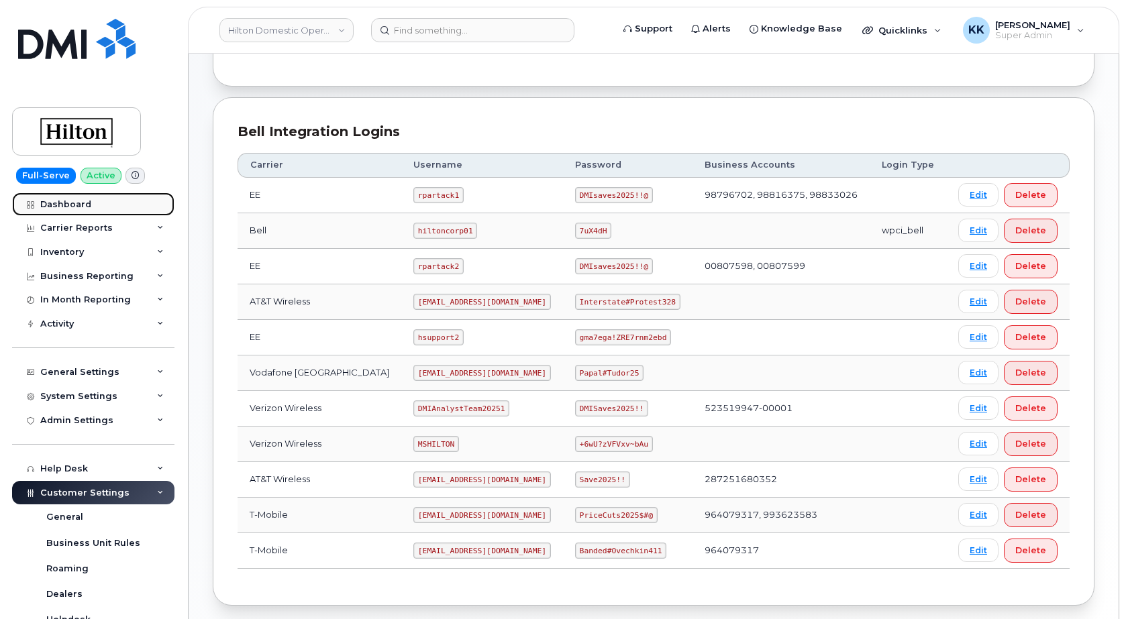
click at [83, 199] on link "Dashboard" at bounding box center [93, 205] width 162 height 24
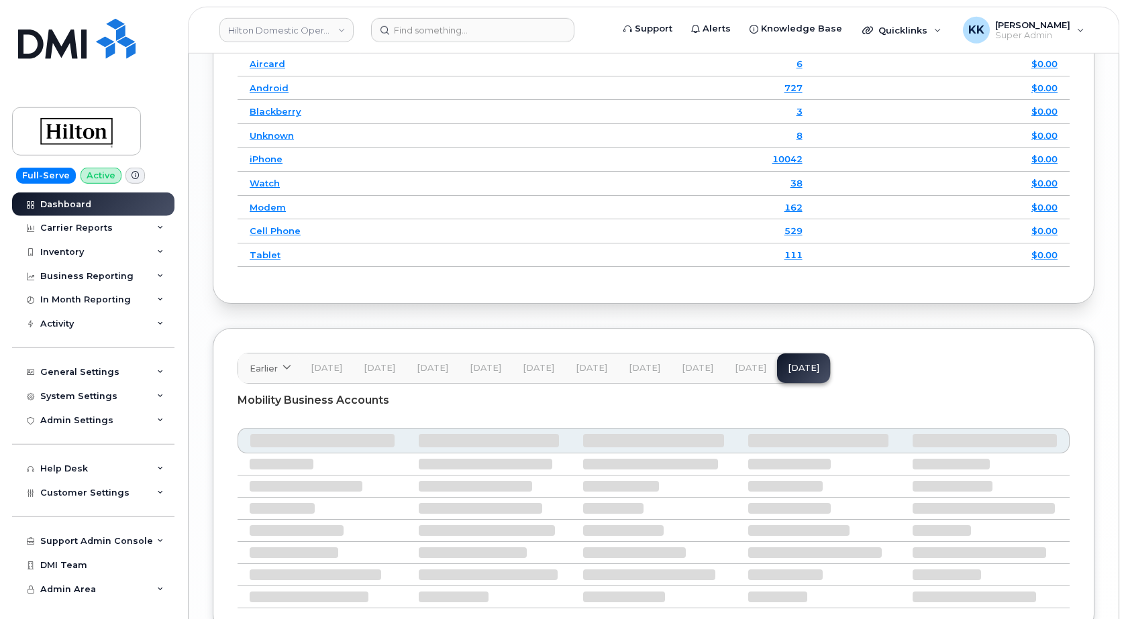
scroll to position [2053, 0]
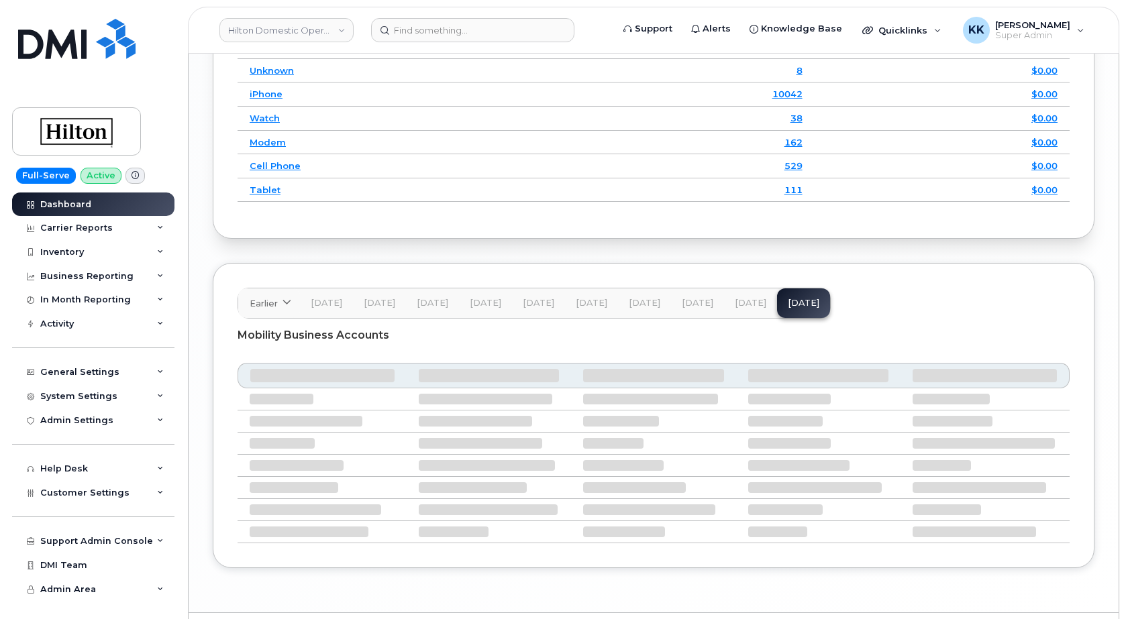
click at [745, 311] on button "[DATE]" at bounding box center [750, 303] width 53 height 30
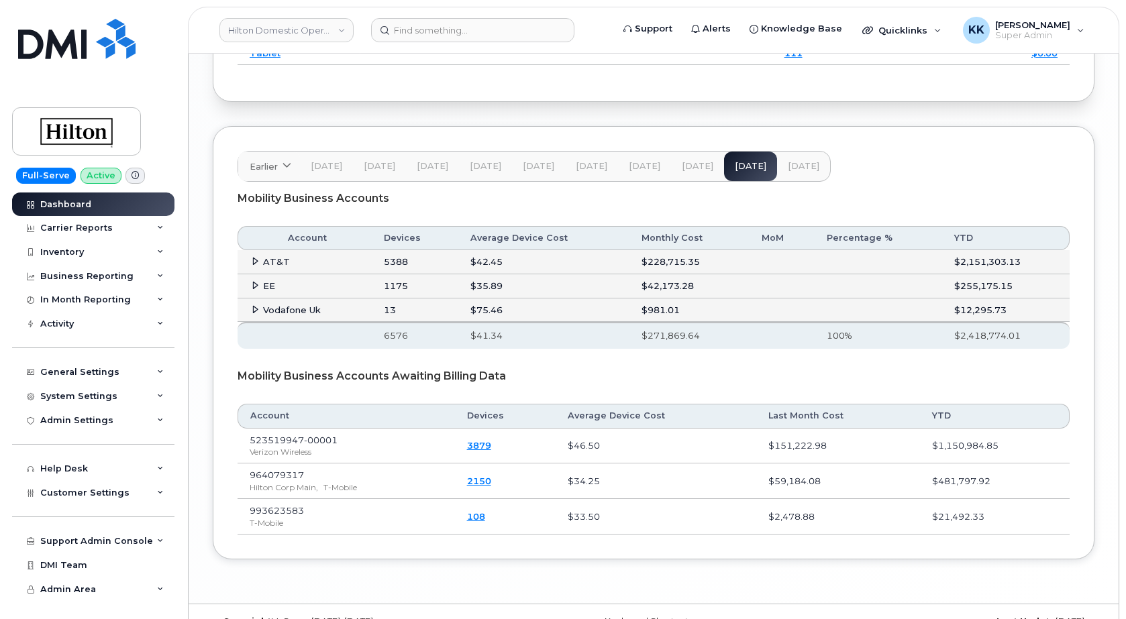
scroll to position [2121, 0]
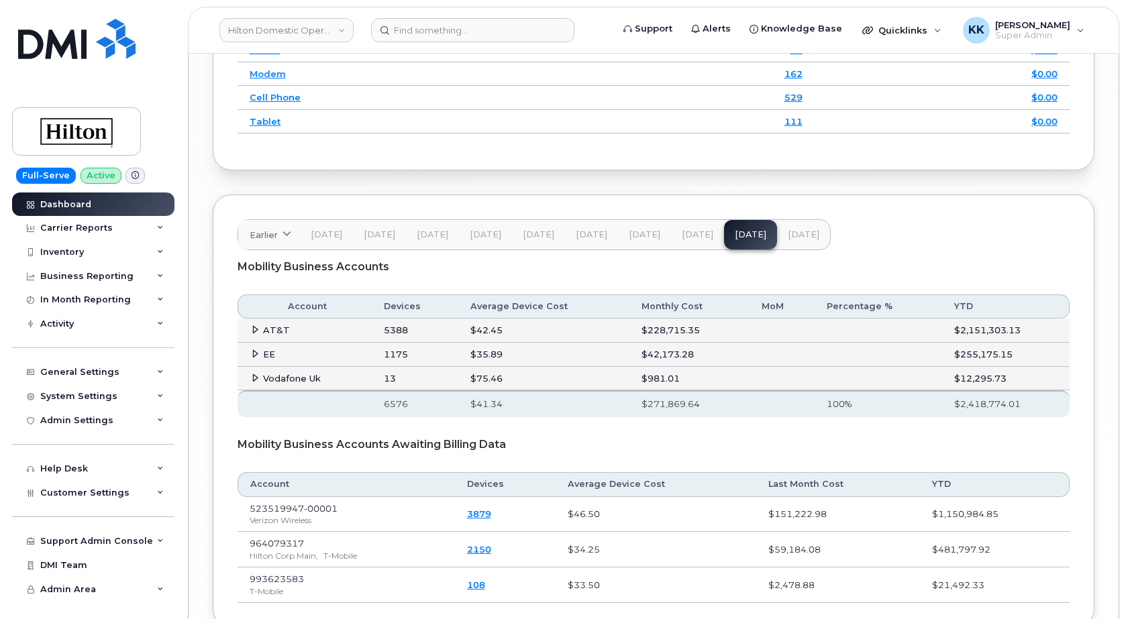
click at [257, 327] on icon at bounding box center [255, 329] width 9 height 9
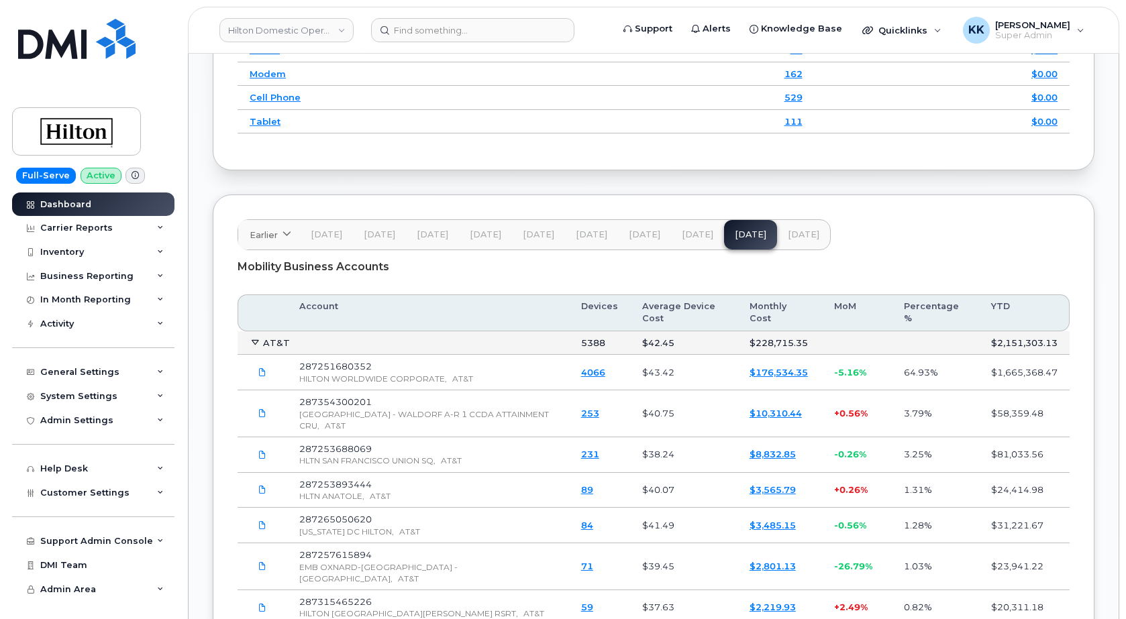
click at [779, 415] on link "$10,310.44" at bounding box center [775, 413] width 52 height 11
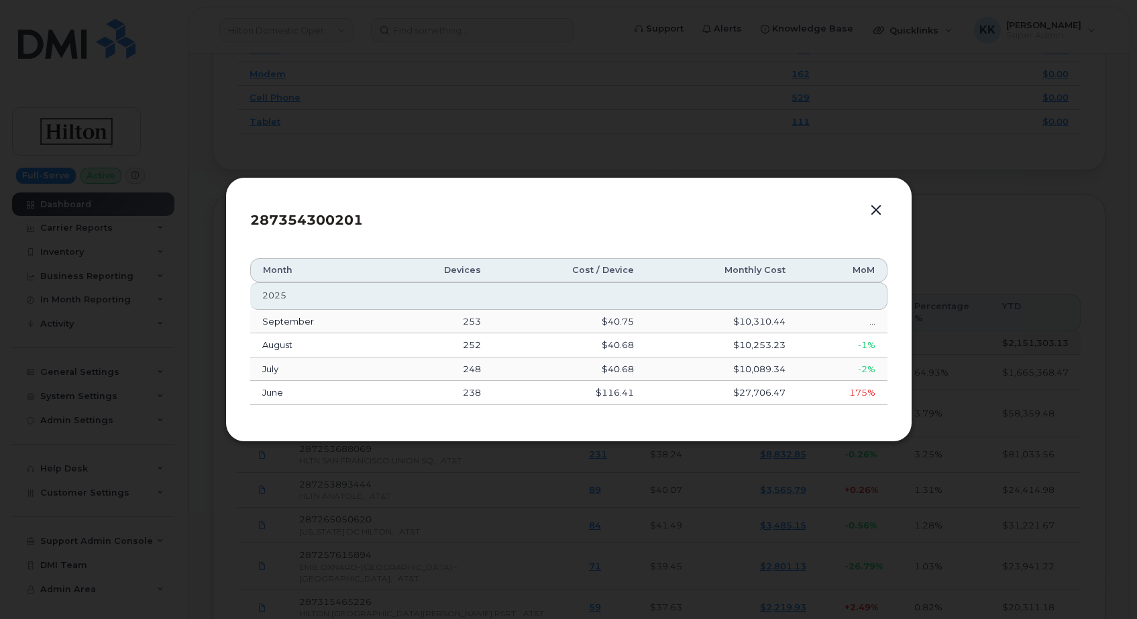
click at [880, 207] on button "button" at bounding box center [876, 210] width 20 height 19
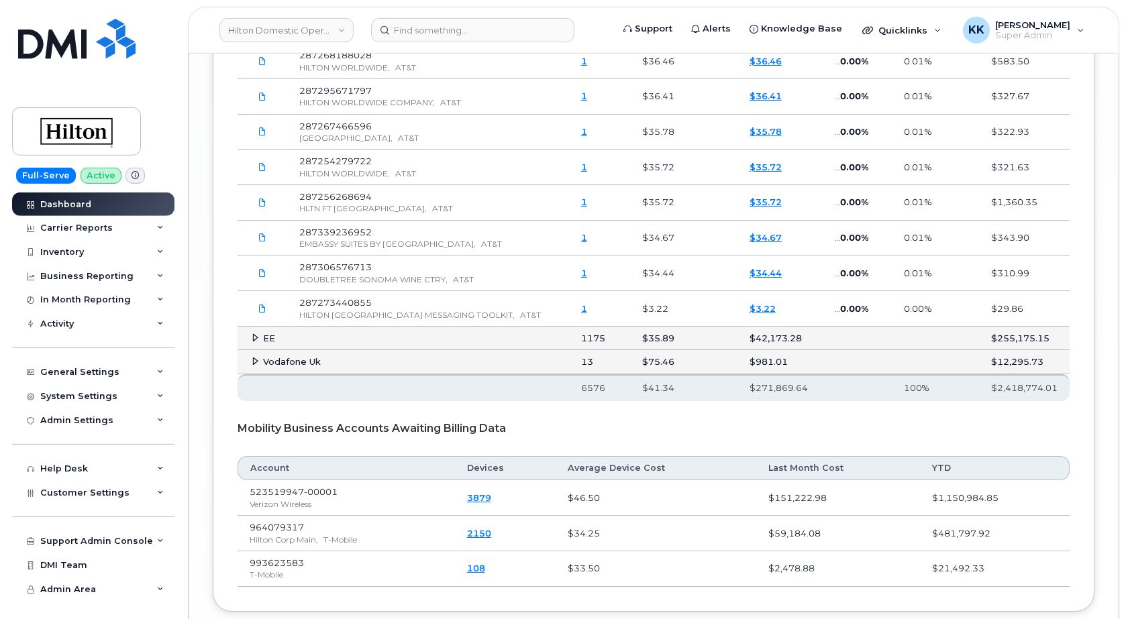
scroll to position [4448, 0]
click at [104, 494] on span "Customer Settings" at bounding box center [84, 493] width 89 height 10
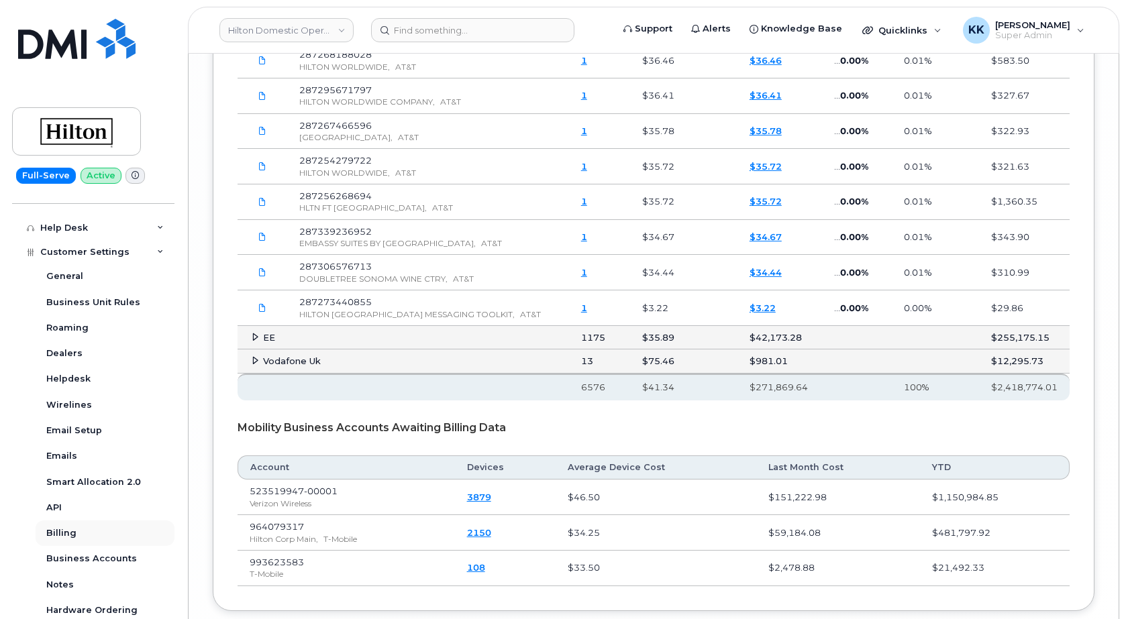
scroll to position [258, 0]
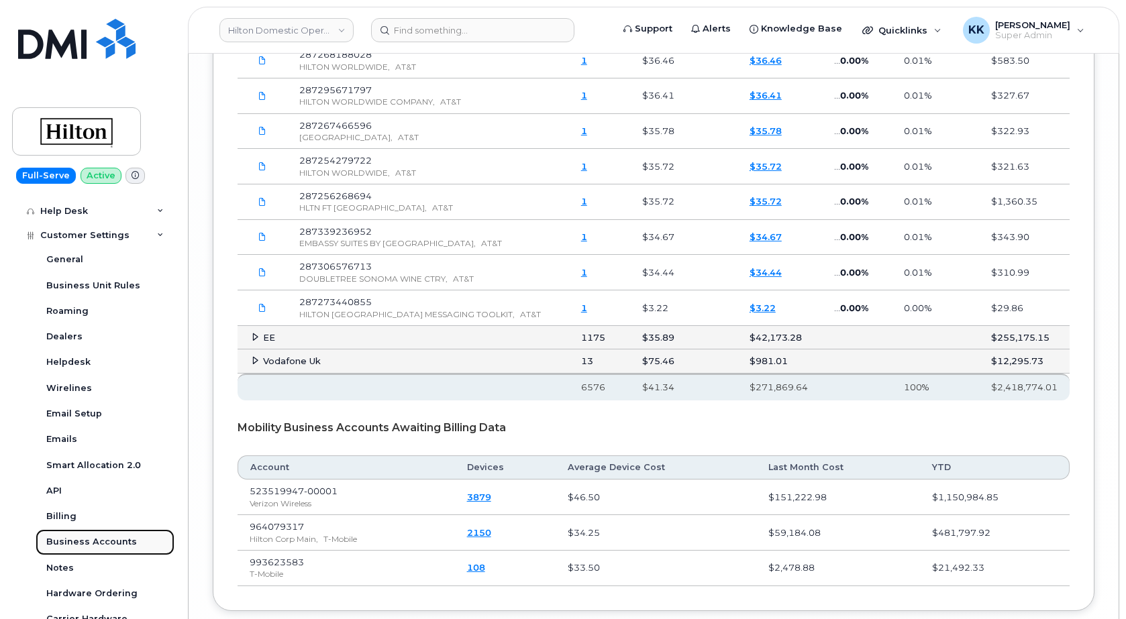
click at [99, 537] on div "Business Accounts" at bounding box center [91, 542] width 91 height 12
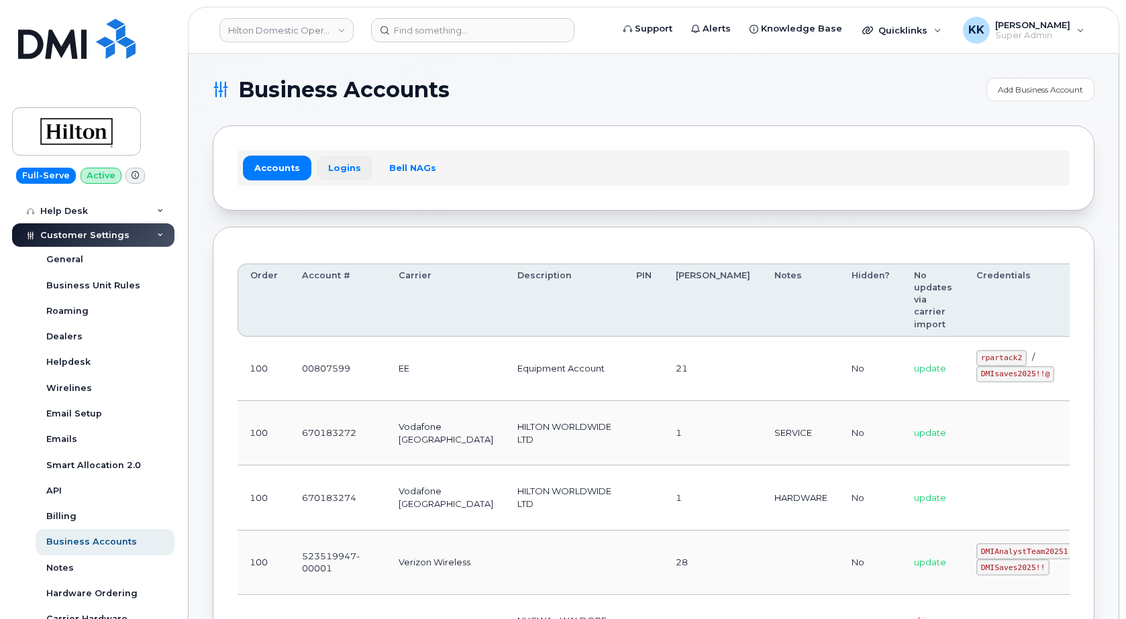
click at [347, 170] on link "Logins" at bounding box center [345, 168] width 56 height 24
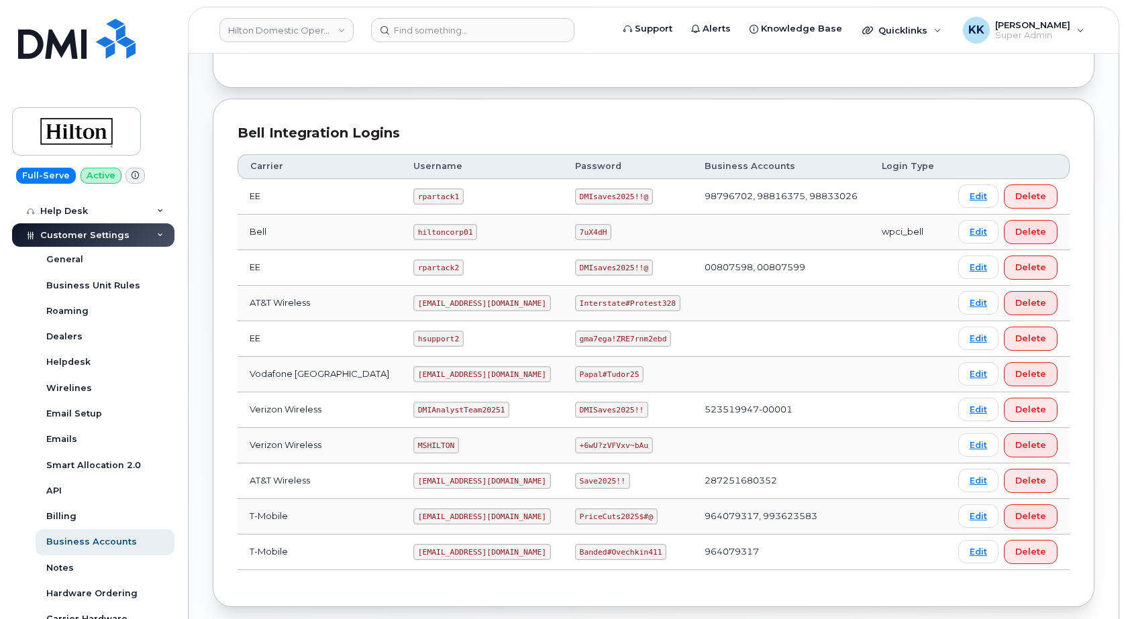
scroll to position [274, 0]
click at [464, 513] on code "ms-invoiceprocessing@dminc.com" at bounding box center [482, 515] width 138 height 16
click at [599, 515] on code "PriceCuts2025$#@" at bounding box center [616, 515] width 83 height 16
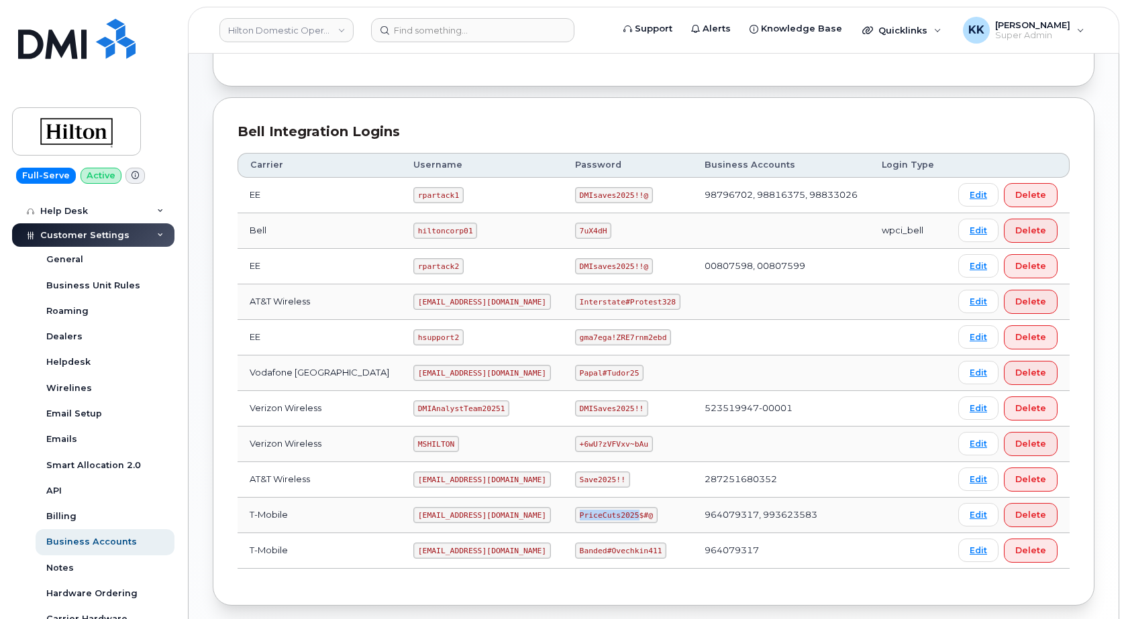
click at [599, 515] on code "PriceCuts2025$#@" at bounding box center [616, 515] width 83 height 16
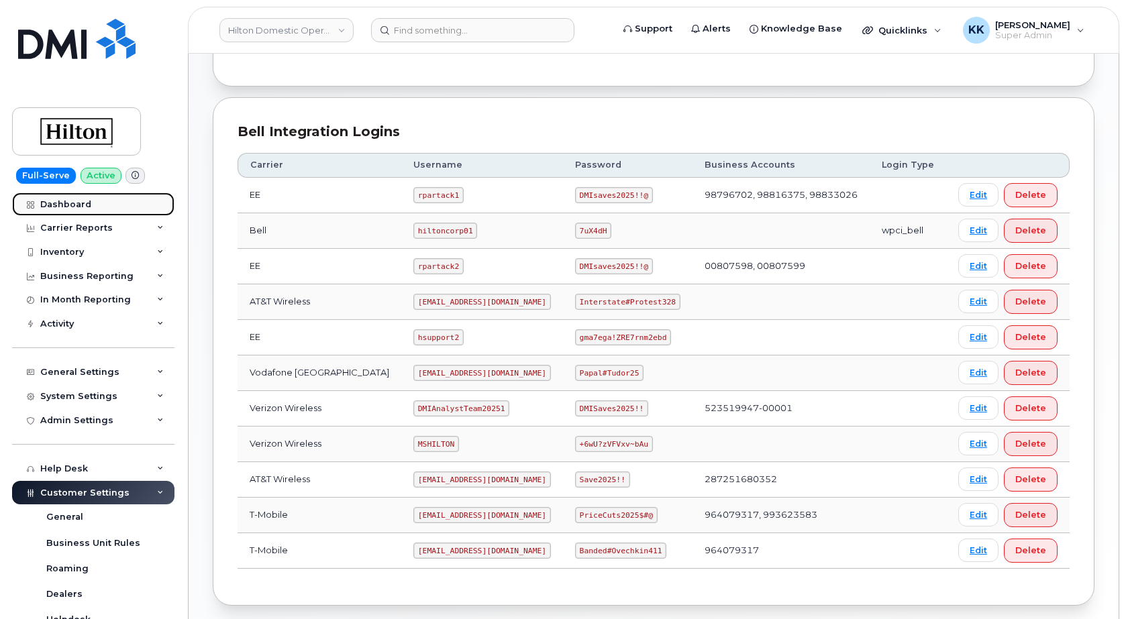
click at [83, 205] on div "Dashboard" at bounding box center [65, 204] width 51 height 11
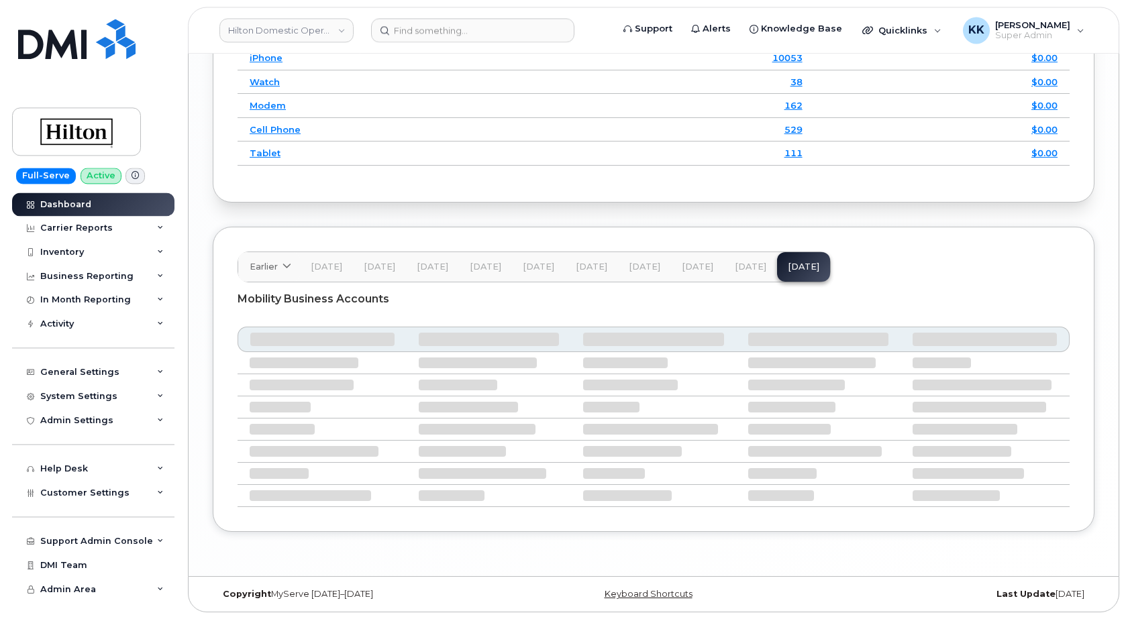
scroll to position [2089, 0]
click at [733, 258] on button "[DATE]" at bounding box center [750, 267] width 53 height 30
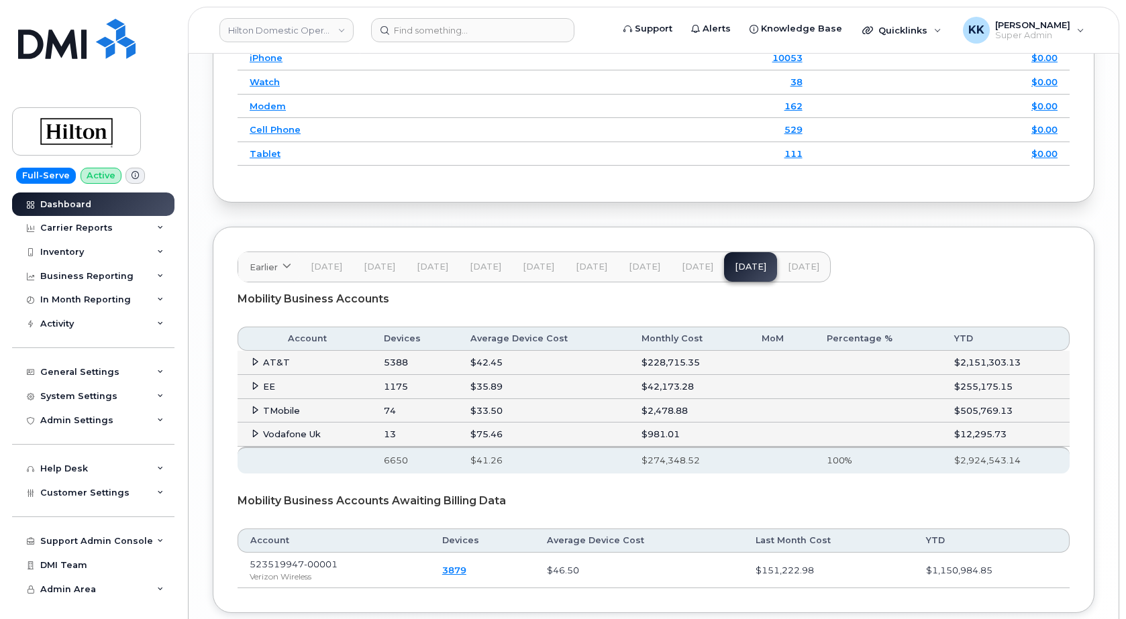
click at [252, 409] on icon at bounding box center [255, 410] width 9 height 9
